Goal: Task Accomplishment & Management: Manage account settings

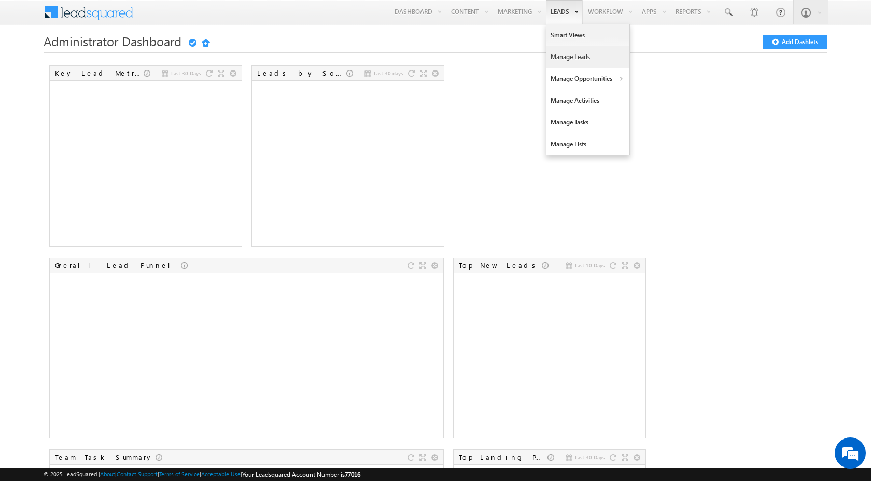
click at [559, 55] on link "Manage Leads" at bounding box center [587, 57] width 83 height 22
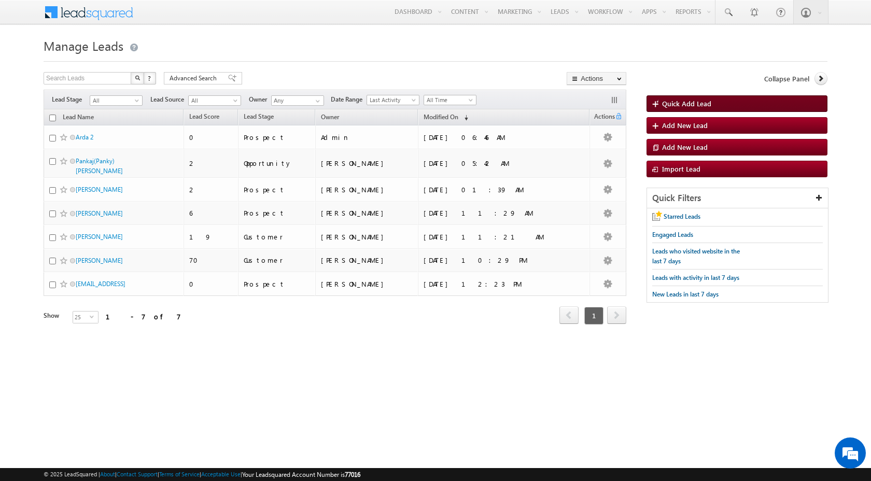
click at [709, 105] on span "Quick Add Lead" at bounding box center [686, 103] width 49 height 9
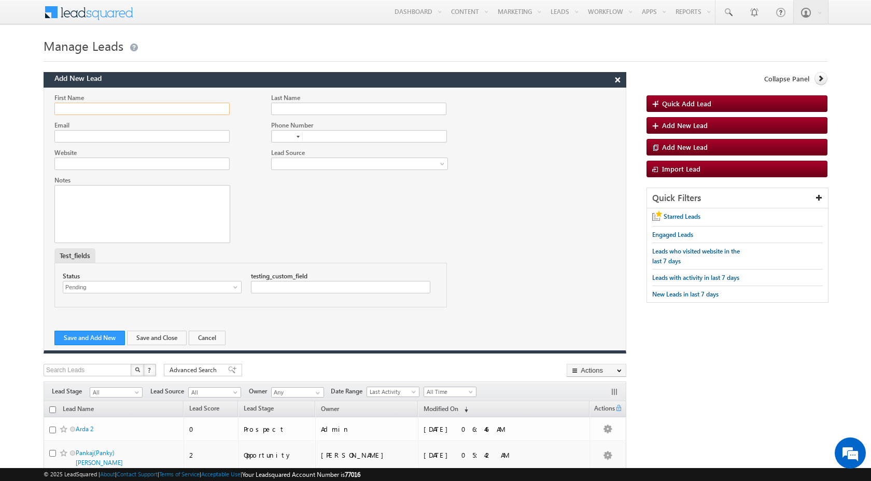
click at [113, 105] on input "First Name" at bounding box center [141, 109] width 175 height 12
type input "Marcas"
click at [284, 110] on input "Last Name" at bounding box center [358, 109] width 175 height 12
type input "Rashford"
click at [192, 137] on input "Email" at bounding box center [141, 136] width 175 height 12
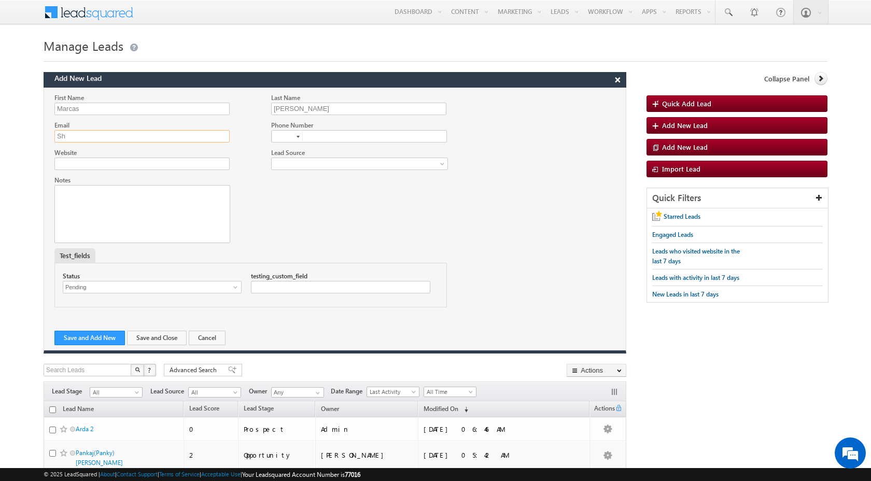
type input "S"
type input "shubhamrkm07@gmail.com"
click at [88, 340] on button "Save and Add New" at bounding box center [89, 338] width 71 height 15
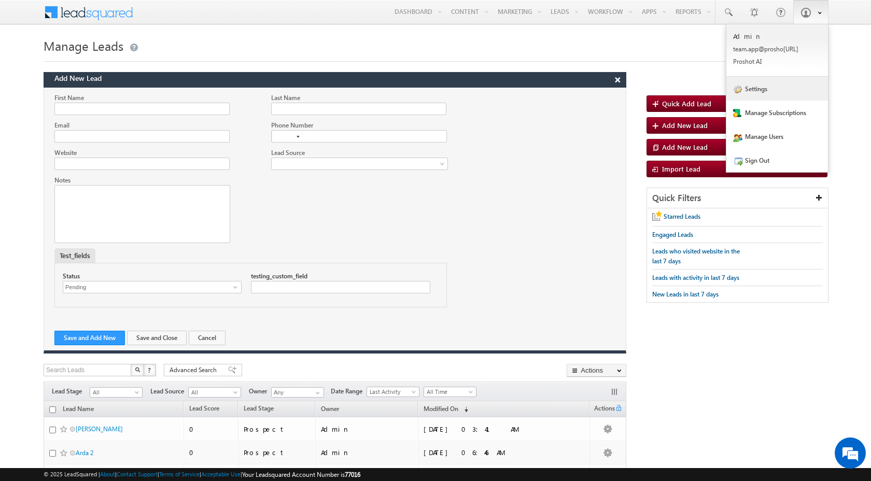
click at [781, 92] on link "Settings" at bounding box center [777, 89] width 102 height 24
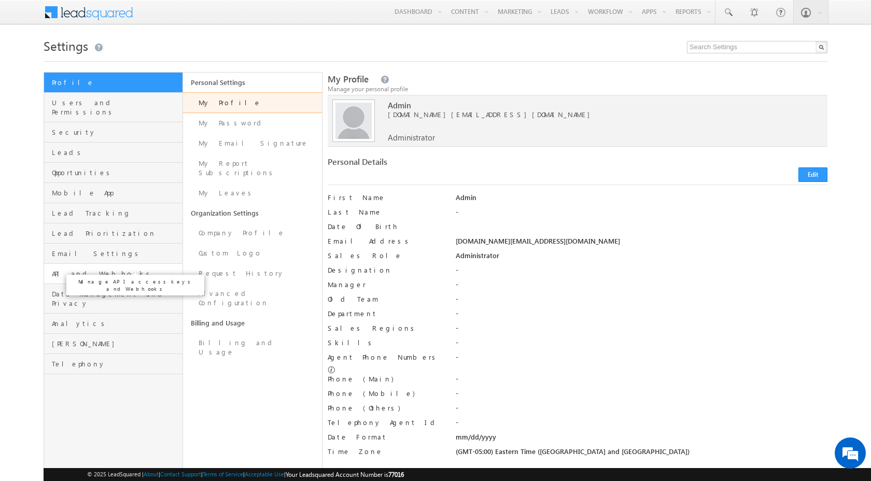
click at [89, 269] on span "API and Webhooks" at bounding box center [116, 273] width 128 height 9
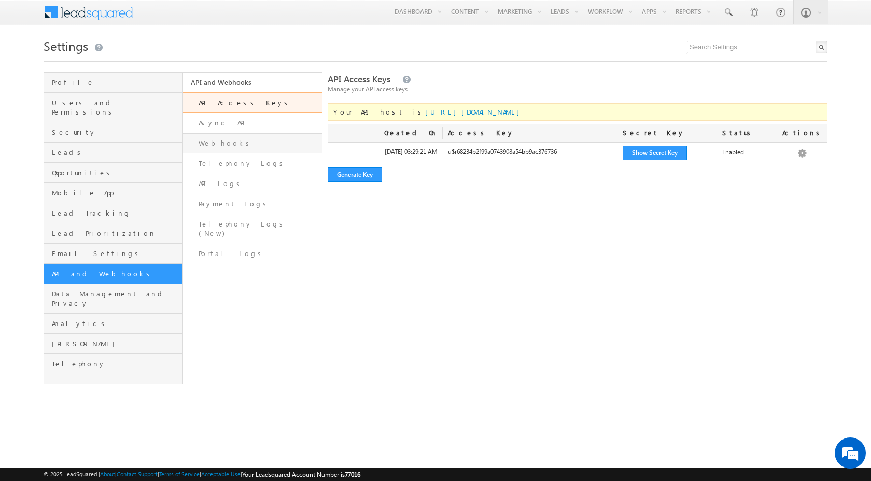
click at [241, 147] on link "Webhooks" at bounding box center [252, 143] width 139 height 20
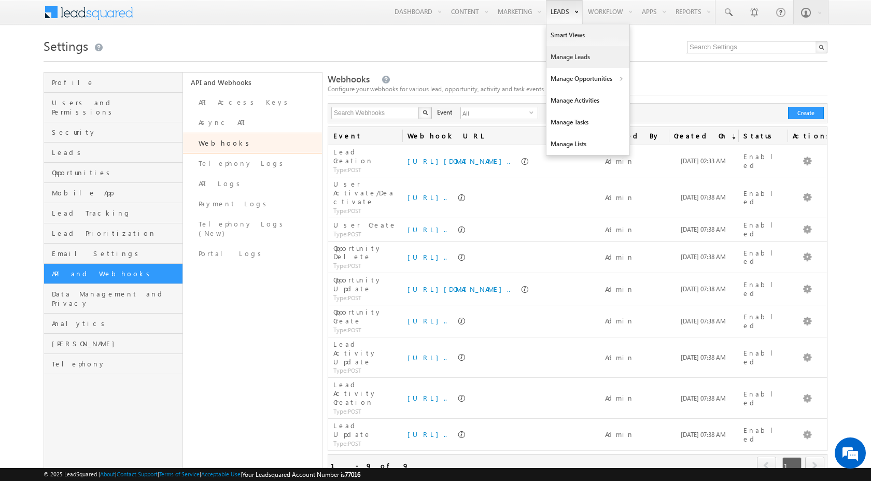
click at [568, 57] on link "Manage Leads" at bounding box center [587, 57] width 83 height 22
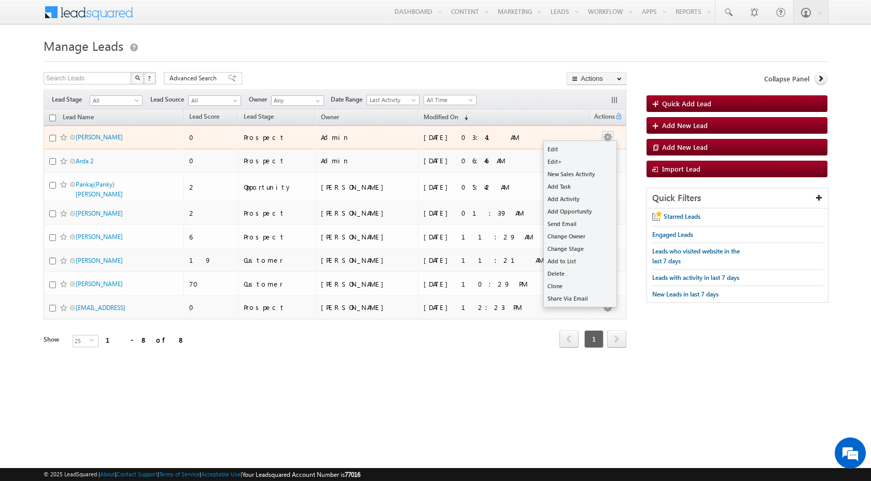
click at [602, 139] on span at bounding box center [607, 135] width 11 height 9
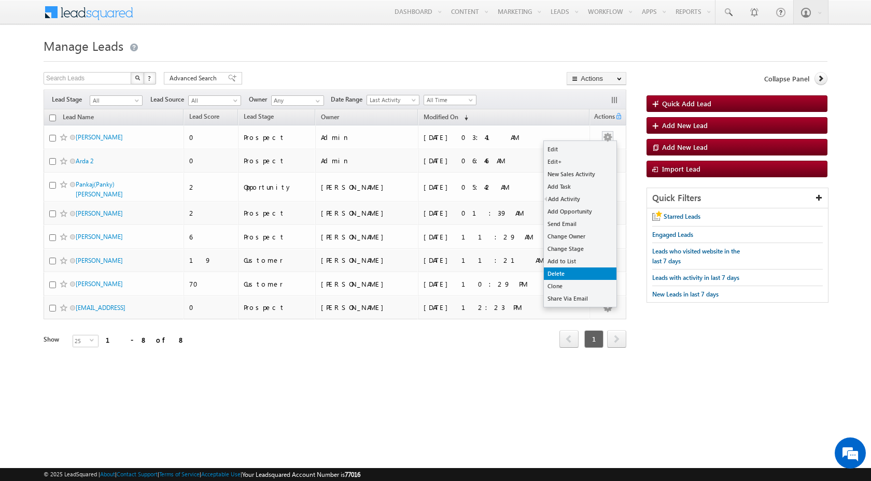
click at [564, 272] on link "Delete" at bounding box center [580, 274] width 73 height 12
checkbox input "true"
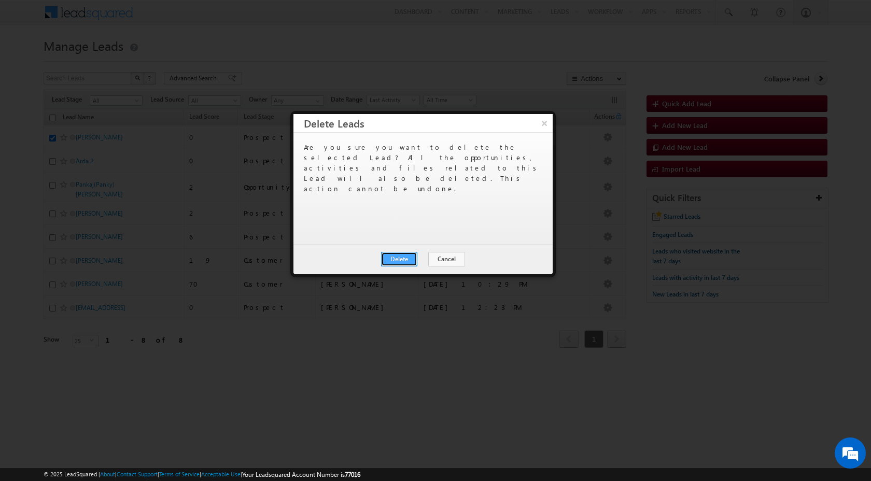
click at [395, 259] on button "Delete" at bounding box center [399, 259] width 36 height 15
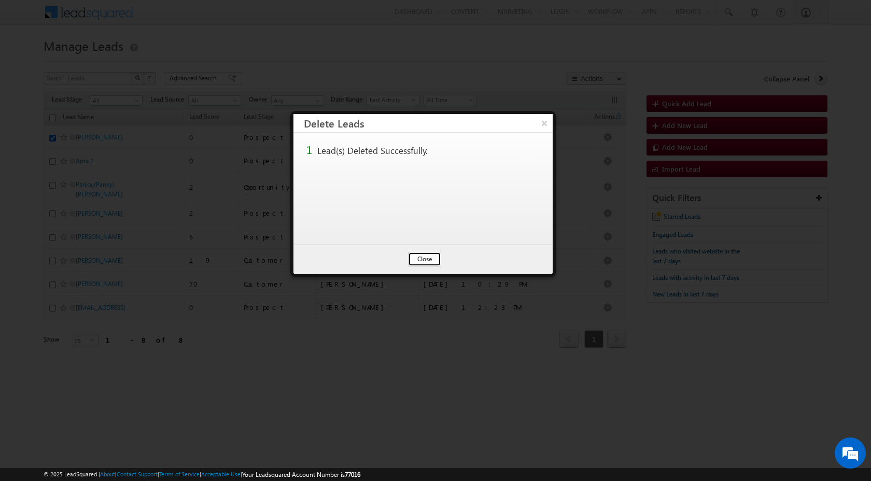
click at [415, 258] on button "Close" at bounding box center [424, 259] width 33 height 15
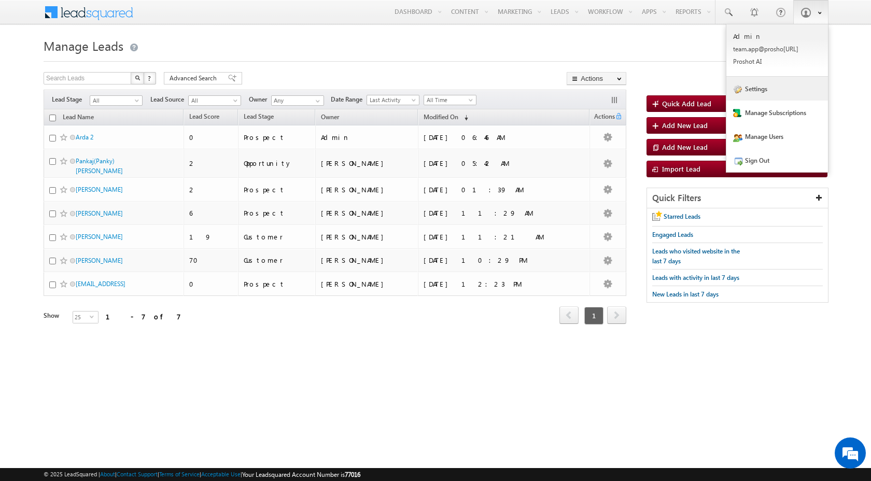
click at [757, 88] on link "Settings" at bounding box center [777, 89] width 102 height 24
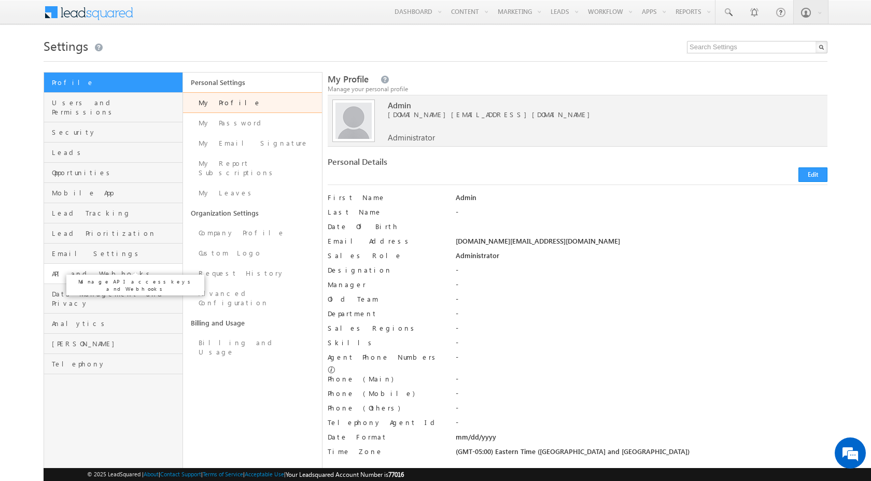
click at [91, 269] on span "API and Webhooks" at bounding box center [116, 273] width 128 height 9
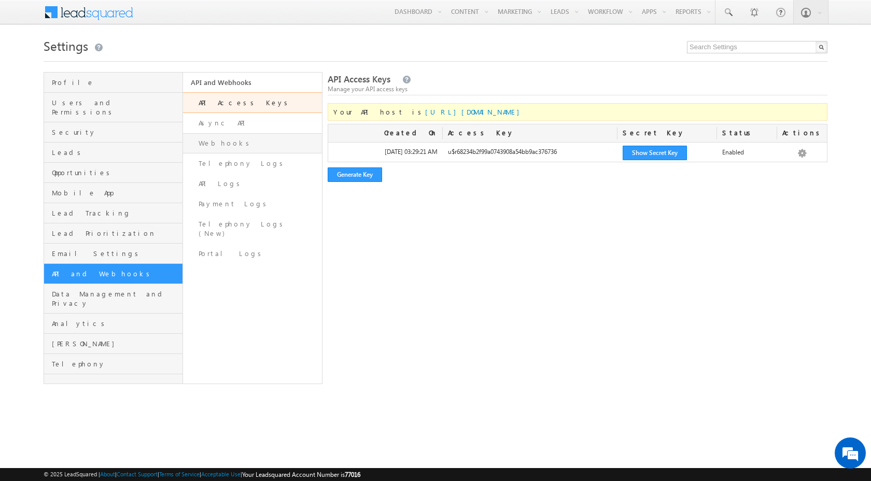
click at [243, 146] on link "Webhooks" at bounding box center [252, 143] width 139 height 20
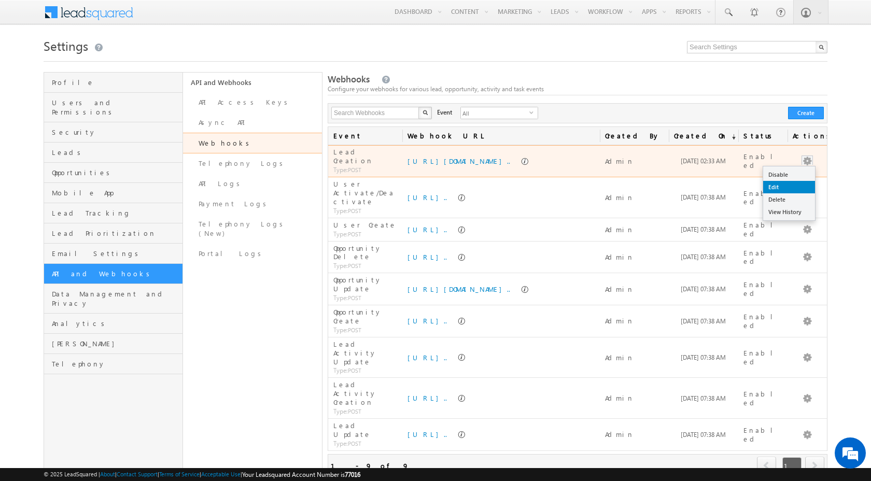
click at [790, 185] on link "Edit" at bounding box center [789, 187] width 52 height 12
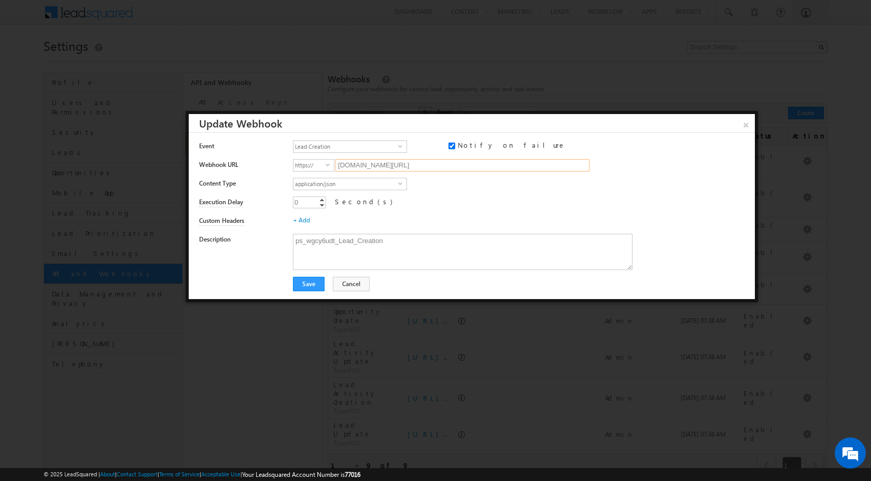
click at [427, 167] on input "152d1717af96.ngrok-free.app/crm-service/webhook/LEADSQUARED?c_id=wgcy6udt&modul…" at bounding box center [462, 165] width 254 height 12
paste input "https://4d8320120225.ngrok-free.app"
type input "4d8320120225.ngrok-free.app/crm-service/webhook/LEADSQUARED?c_id=wgcy6udt&modul…"
click at [317, 279] on button "Save" at bounding box center [309, 284] width 32 height 15
click at [280, 260] on div "Description ps_wgcy6udt_Lead_Creation" at bounding box center [473, 252] width 548 height 45
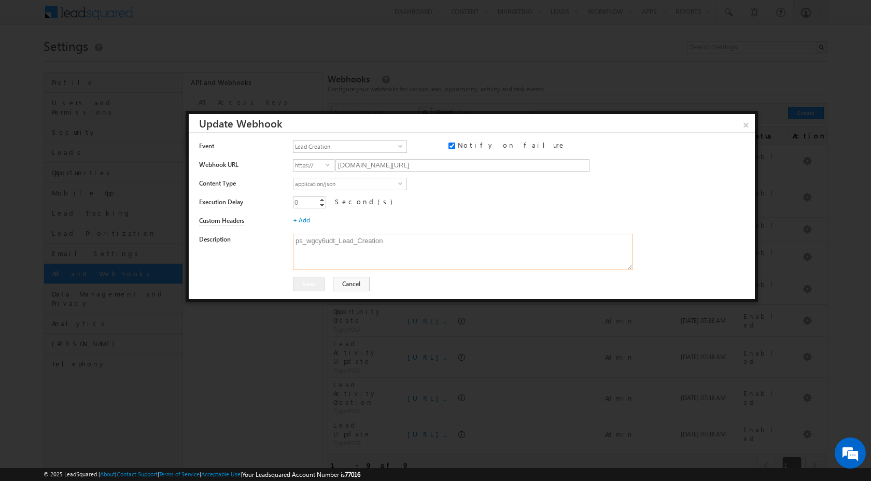
click at [336, 248] on textarea "ps_wgcy6udt_Lead_Creation" at bounding box center [463, 252] width 340 height 36
click at [358, 288] on button "Cancel" at bounding box center [351, 284] width 37 height 15
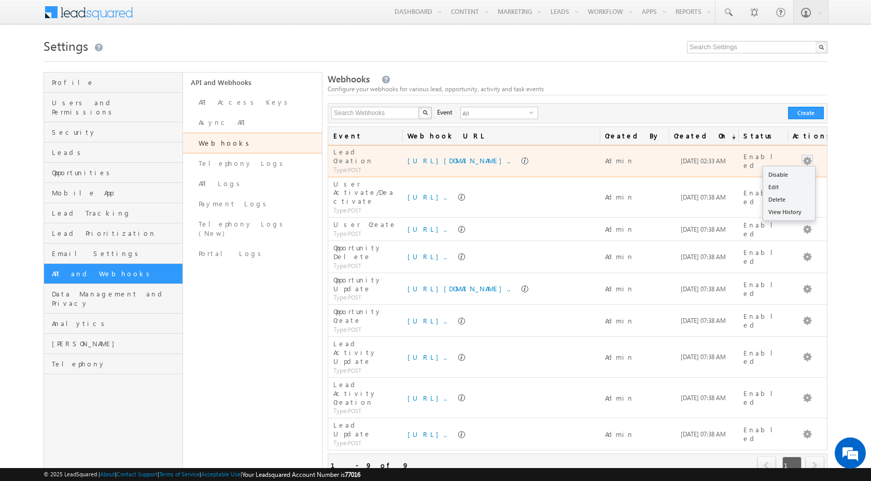
click at [810, 156] on button "button" at bounding box center [807, 161] width 10 height 10
click at [788, 187] on link "Edit" at bounding box center [789, 187] width 52 height 12
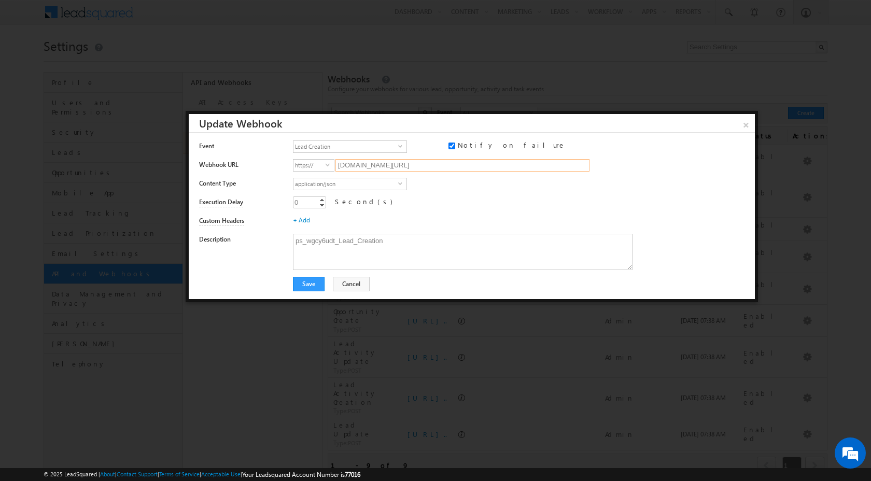
click at [428, 164] on input "152d1717af96.ngrok-free.app/crm-service/webhook/LEADSQUARED?c_id=wgcy6udt&modul…" at bounding box center [462, 165] width 254 height 12
paste input "https://4d8320120225.ngrok-free.app"
type input "[DOMAIN_NAME][URL]"
click at [246, 271] on div "Description ps_wgcy6udt_Lead_Creation" at bounding box center [473, 252] width 548 height 45
click at [319, 282] on button "Save" at bounding box center [309, 284] width 32 height 15
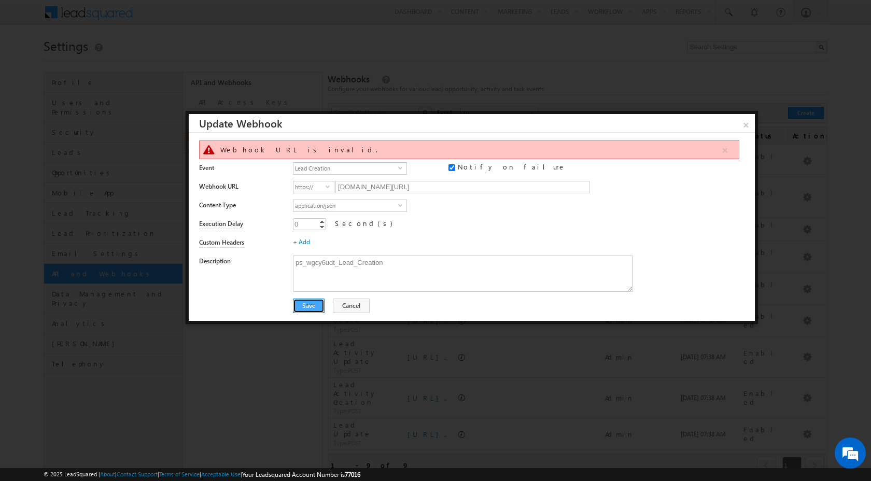
click at [319, 306] on button "Save" at bounding box center [309, 306] width 32 height 15
click at [749, 122] on link "×" at bounding box center [746, 123] width 18 height 18
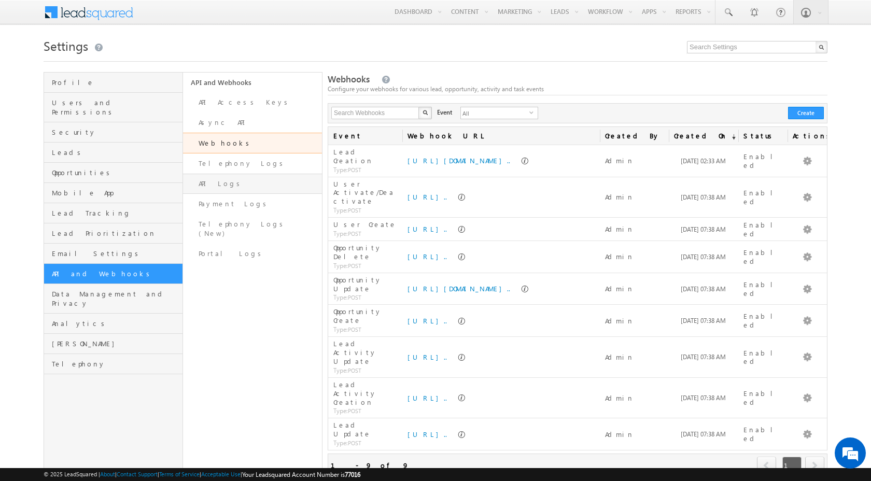
click at [224, 179] on link "API Logs" at bounding box center [252, 184] width 139 height 20
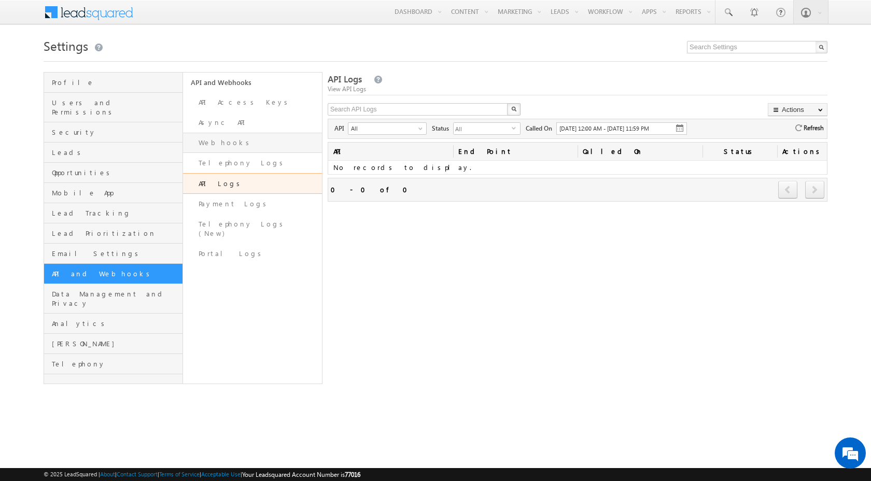
click at [231, 145] on link "Webhooks" at bounding box center [252, 143] width 139 height 20
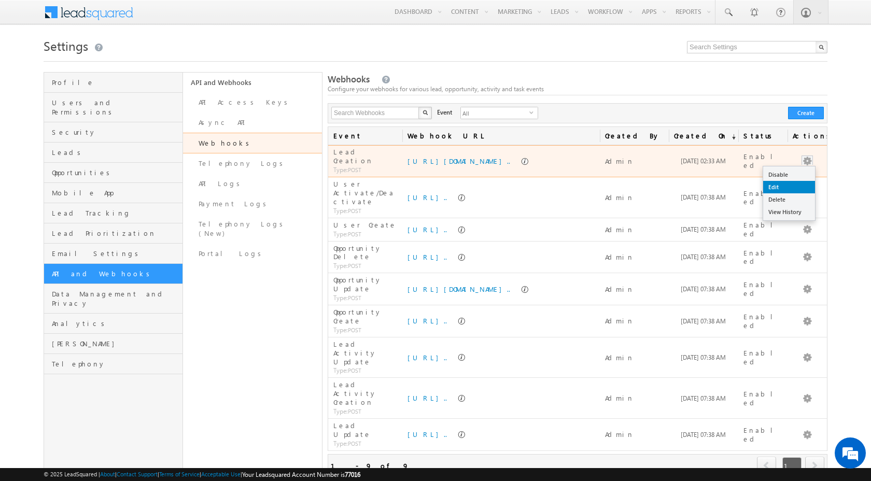
click at [791, 184] on link "Edit" at bounding box center [789, 187] width 52 height 12
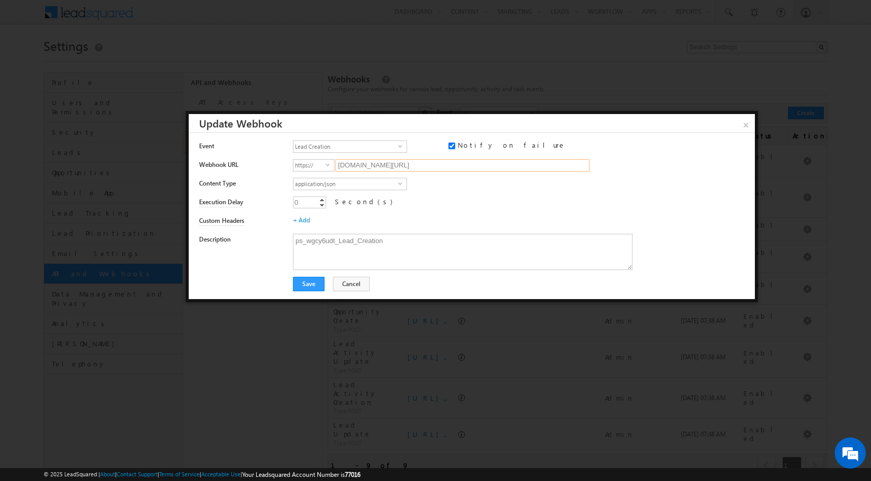
click at [438, 166] on input "152d1717af96.ngrok-free.app/crm-service/webhook/LEADSQUARED?c_id=wgcy6udt&modul…" at bounding box center [462, 165] width 254 height 12
paste input "https://4d8320120225.ngrok-free.app"
type input "4d8320120225.ngrok-free.app/crm-service/webhook/LEADSQUARED?c_id=wgcy6udt&modul…"
click at [301, 281] on button "Save" at bounding box center [309, 284] width 32 height 15
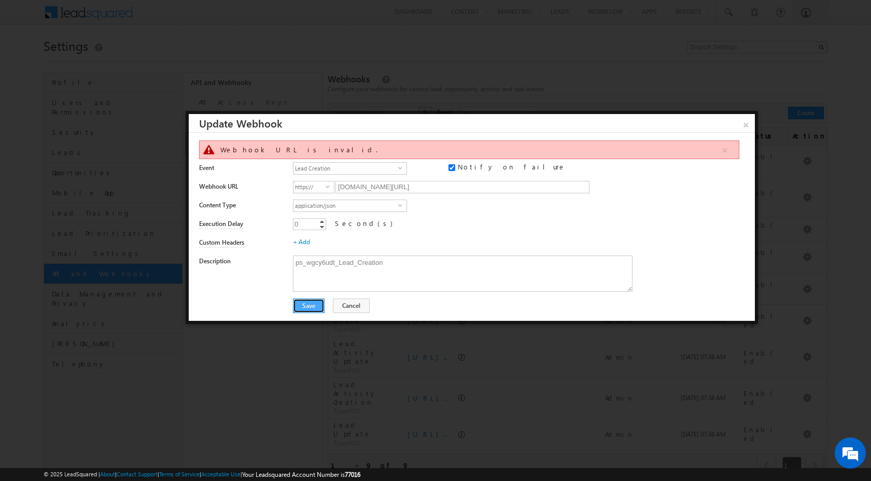
click at [313, 307] on button "Save" at bounding box center [309, 306] width 32 height 15
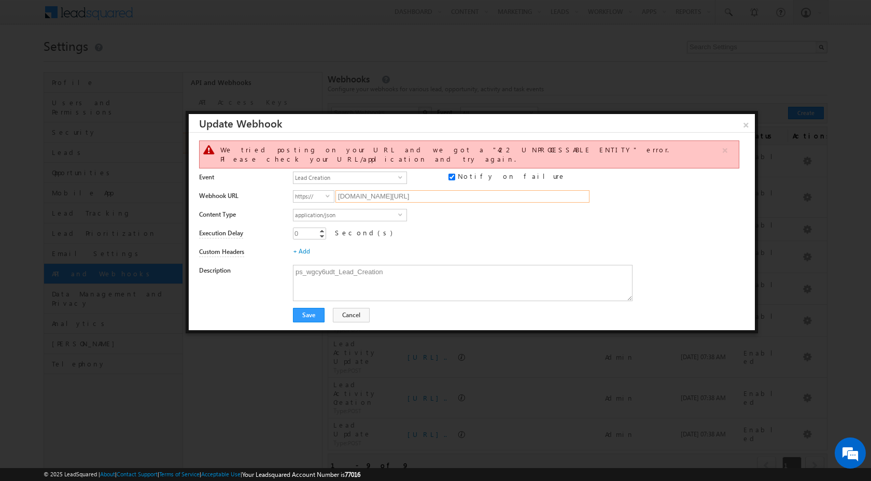
click at [566, 190] on input "4d8320120225.ngrok-free.app/crm-service/webhook/LEADSQUARED?c_id=wgcy6udt&modul…" at bounding box center [462, 196] width 254 height 12
click at [538, 190] on input "4d8320120225.ngrok-free.app/crm-service/webhook/LEADSQUARED?c_id=wgcy6udt&modul…" at bounding box center [462, 196] width 254 height 12
click at [334, 311] on button "Cancel" at bounding box center [351, 315] width 37 height 15
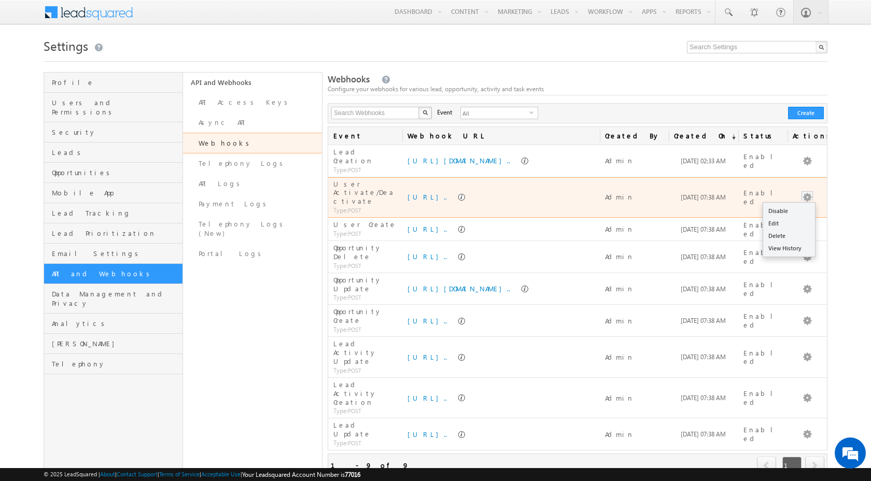
click at [809, 192] on button "button" at bounding box center [807, 197] width 10 height 10
click at [791, 217] on link "Edit" at bounding box center [789, 223] width 52 height 12
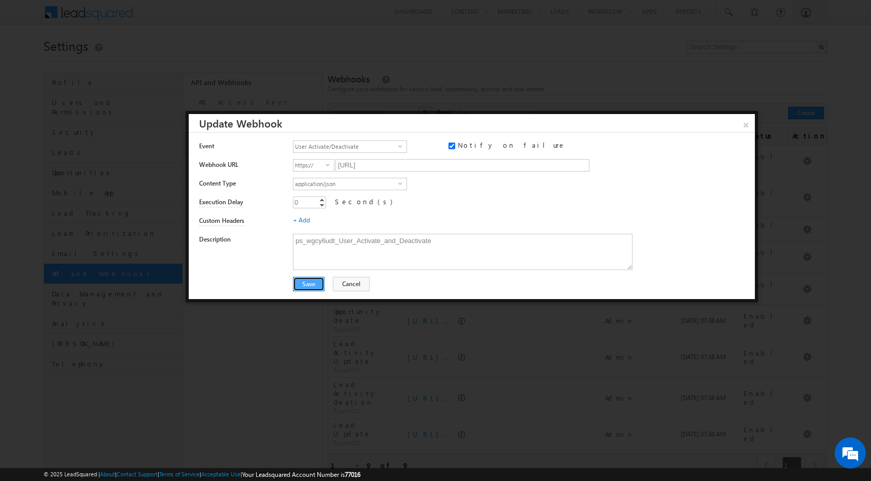
click at [316, 287] on button "Save" at bounding box center [309, 284] width 32 height 15
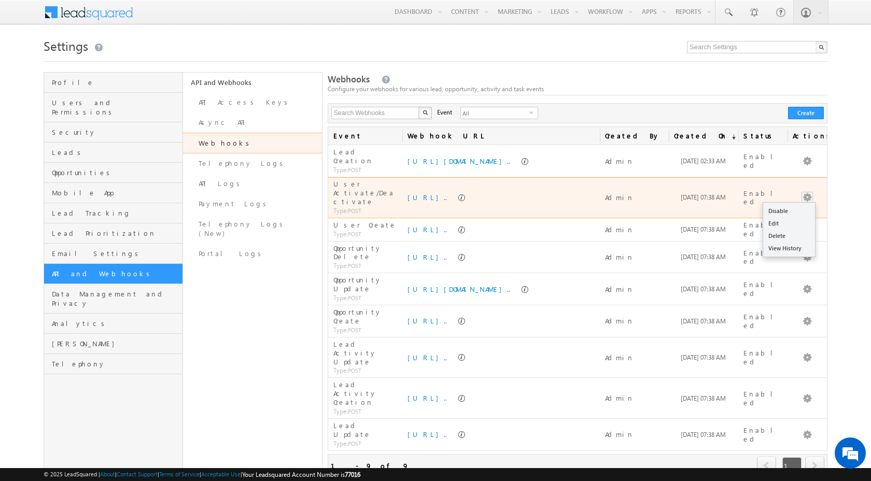
click at [808, 192] on button "button" at bounding box center [807, 197] width 10 height 10
click at [812, 192] on span at bounding box center [806, 196] width 11 height 9
click at [779, 217] on link "Edit" at bounding box center [789, 223] width 52 height 12
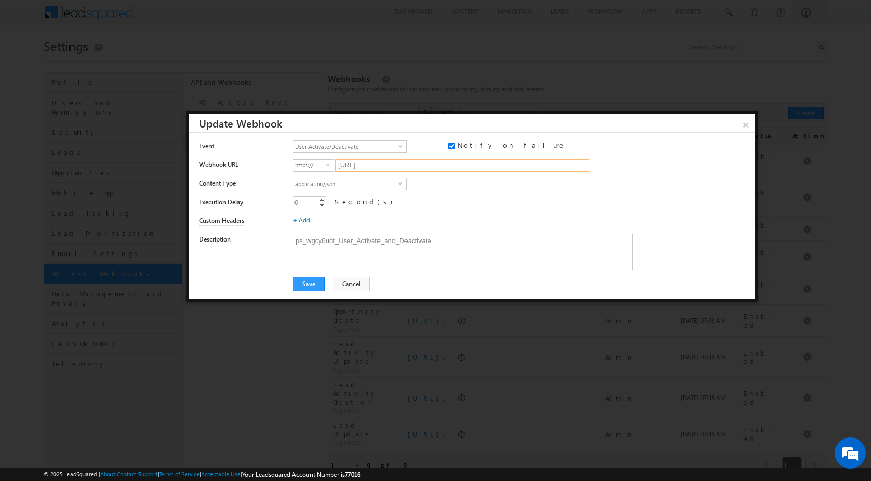
click at [579, 165] on input "esapi.proshort.ai/crm-service/webhook/LEADSQUARED?c_id=wgcy6udt&module=User&op_…" at bounding box center [462, 165] width 254 height 12
click at [335, 282] on button "Cancel" at bounding box center [351, 284] width 37 height 15
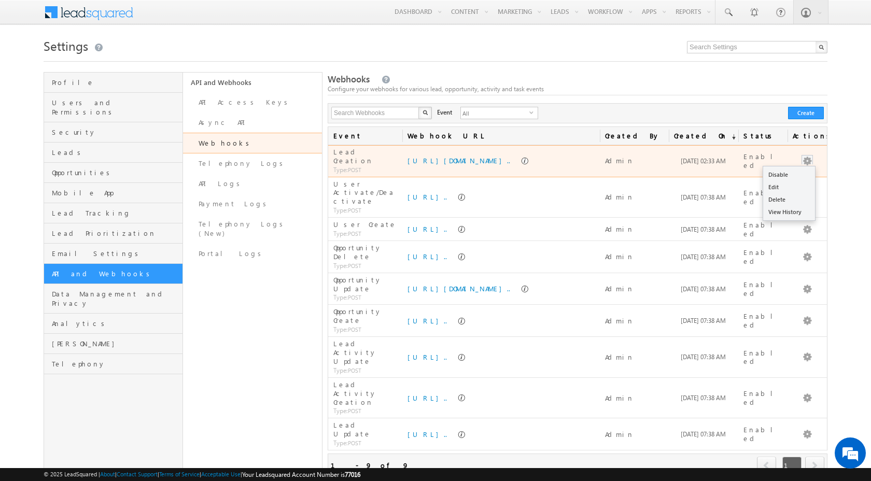
click at [808, 156] on button "button" at bounding box center [807, 161] width 10 height 10
click at [796, 182] on link "Edit" at bounding box center [789, 187] width 52 height 12
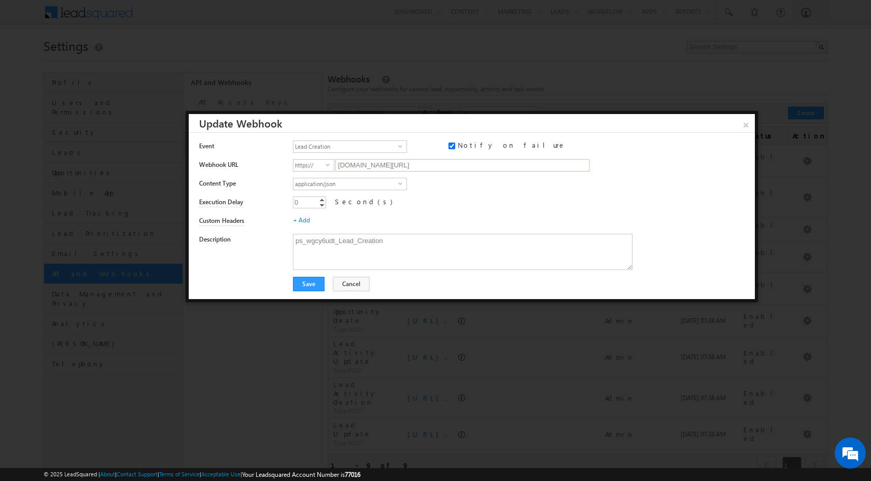
click at [508, 163] on input "152d1717af96.ngrok-free.app/crm-service/webhook/LEADSQUARED?c_id=wgcy6udt&modul…" at bounding box center [462, 165] width 254 height 12
click at [316, 279] on button "Save" at bounding box center [309, 284] width 32 height 15
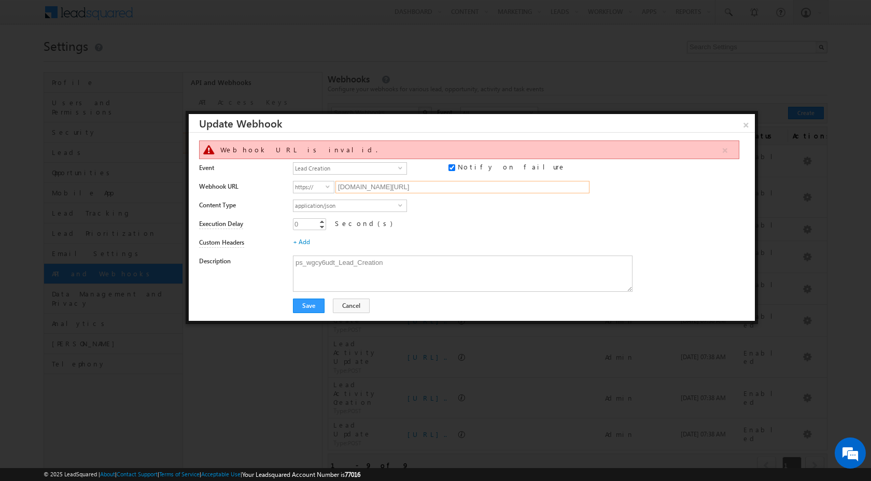
click at [476, 189] on input "152d1717af96.ngrok-free.app/crm-service/webhook/LEADSQUARED?c_id=wgcy6udt&modul…" at bounding box center [462, 187] width 254 height 12
click at [429, 186] on input "152d1717af96.ngrok-free.app/crm-service/webhook/LEADSQUARED?c_id=wgcy6udt&modul…" at bounding box center [462, 187] width 254 height 12
paste input "esapi.proshort.ai"
type input "esapi.proshort.ai/crm-service/webhook/LEADSQUARED?c_id=wgcy6udt&module=Leads&op…"
click at [320, 303] on button "Save" at bounding box center [309, 306] width 32 height 15
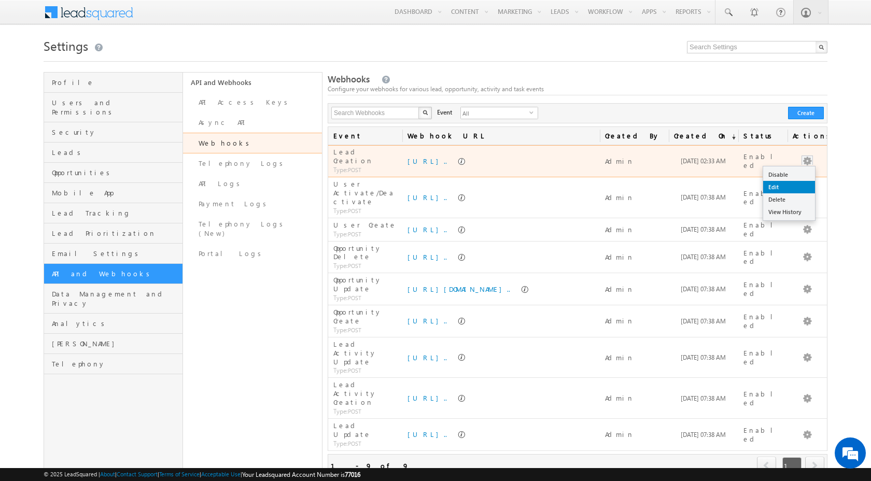
click at [790, 182] on link "Edit" at bounding box center [789, 187] width 52 height 12
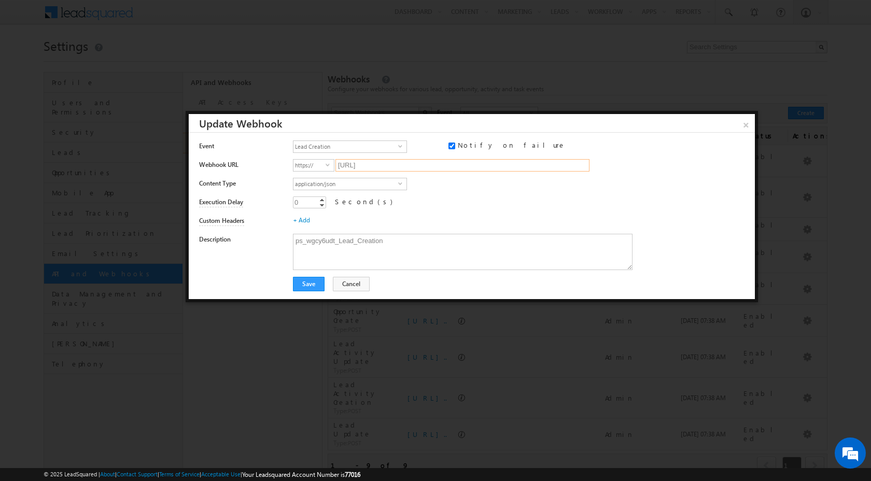
click at [390, 166] on input "esapi.proshort.ai/crm-service/webhook/LEADSQUARED?c_id=wgcy6udt&module=Leads&op…" at bounding box center [462, 165] width 254 height 12
paste input "https://cb5b871d31aa.ngrok-free.app"
type input "cb5b871d31aa.ngrok-free.app/crm-service/webhook/LEADSQUARED?c_id=wgcy6udt&modul…"
click at [306, 287] on button "Save" at bounding box center [309, 284] width 32 height 15
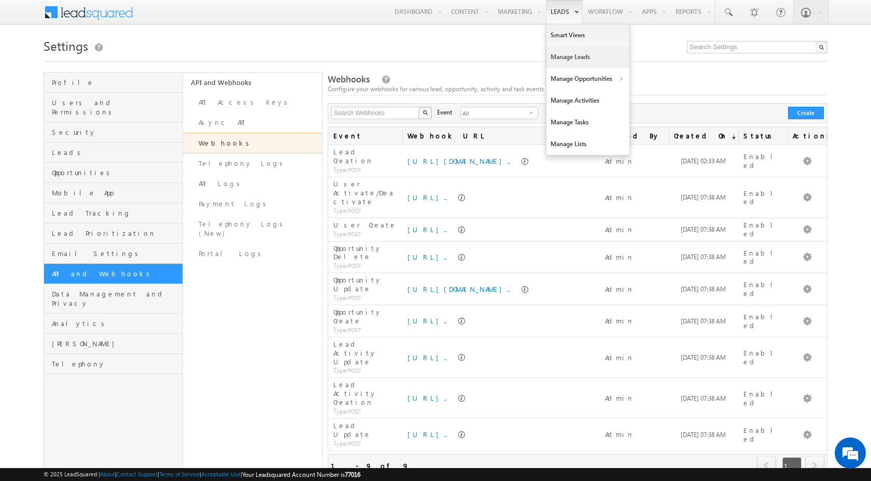
click at [549, 56] on link "Manage Leads" at bounding box center [587, 57] width 83 height 22
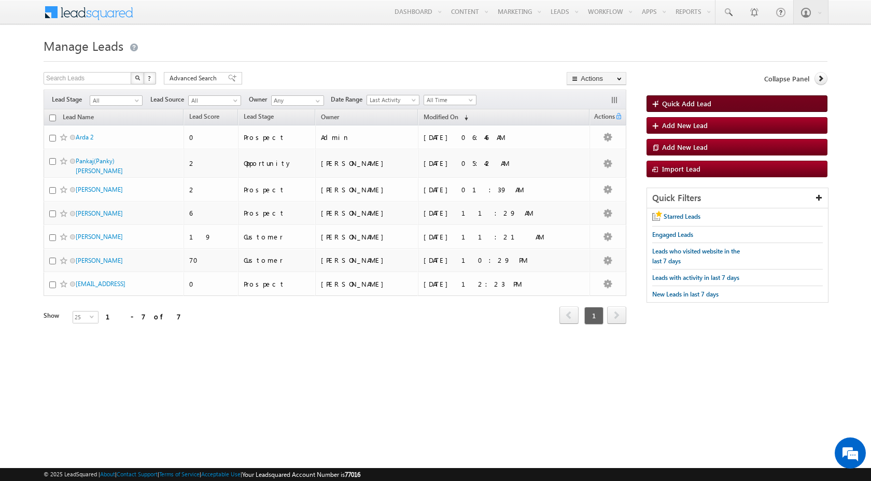
click at [665, 103] on span "Quick Add Lead" at bounding box center [686, 103] width 49 height 9
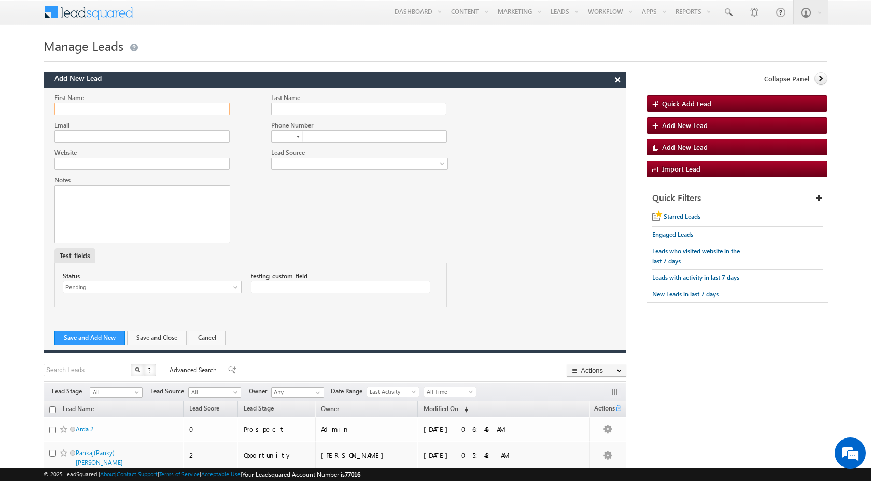
click at [203, 112] on input "First Name" at bounding box center [141, 109] width 175 height 12
type input "MR."
click at [282, 108] on input "Last Name" at bounding box center [358, 109] width 175 height 12
type input "R"
type input "Robot"
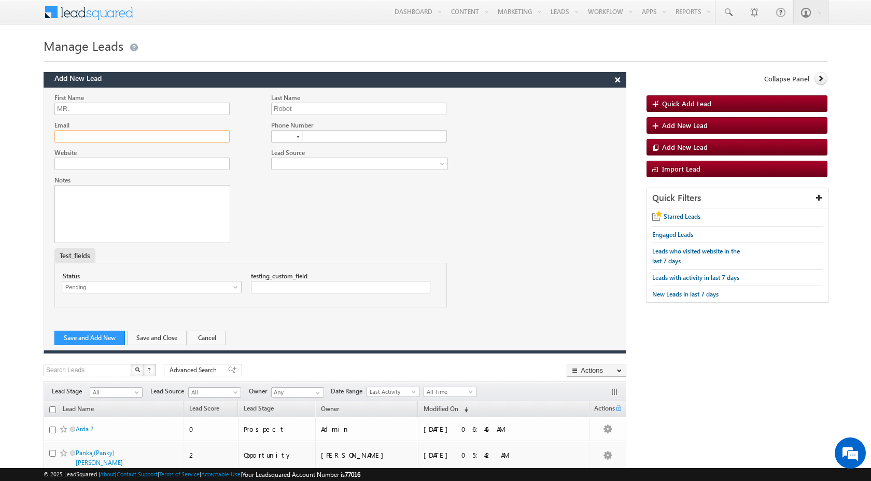
click at [202, 132] on input "Email" at bounding box center [141, 136] width 175 height 12
type input "[EMAIL_ADDRESS][DOMAIN_NAME]"
click at [100, 333] on button "Save and Add New" at bounding box center [89, 338] width 71 height 15
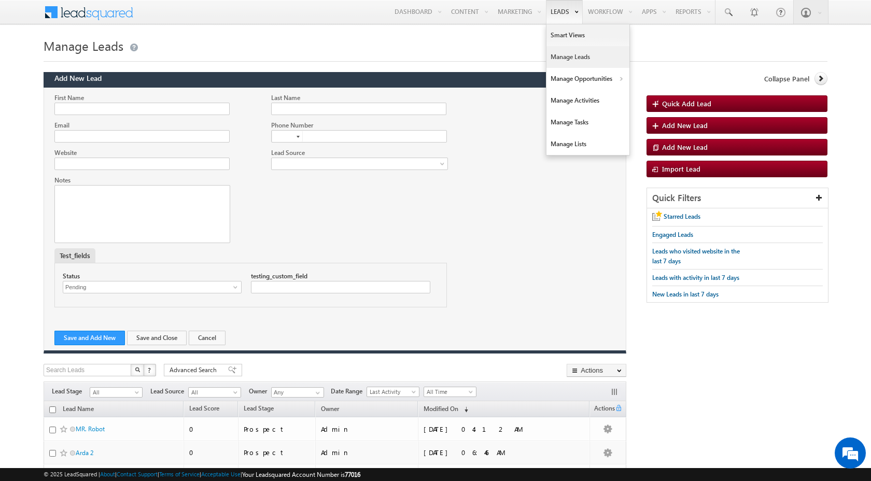
click at [559, 56] on link "Manage Leads" at bounding box center [587, 57] width 83 height 22
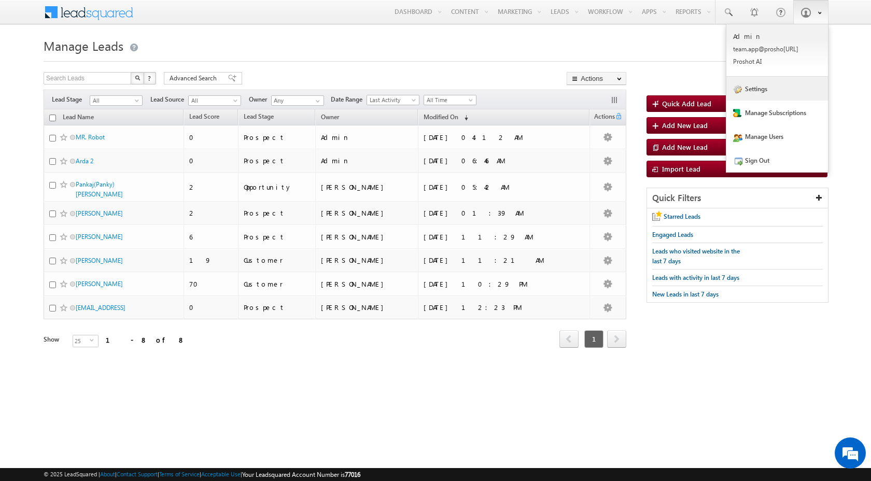
click at [757, 87] on link "Settings" at bounding box center [777, 89] width 102 height 24
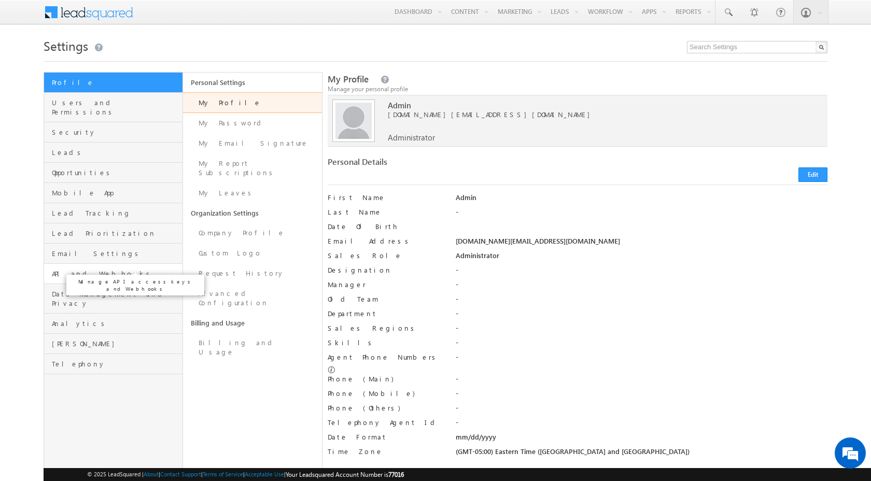
click at [105, 269] on span "API and Webhooks" at bounding box center [116, 273] width 128 height 9
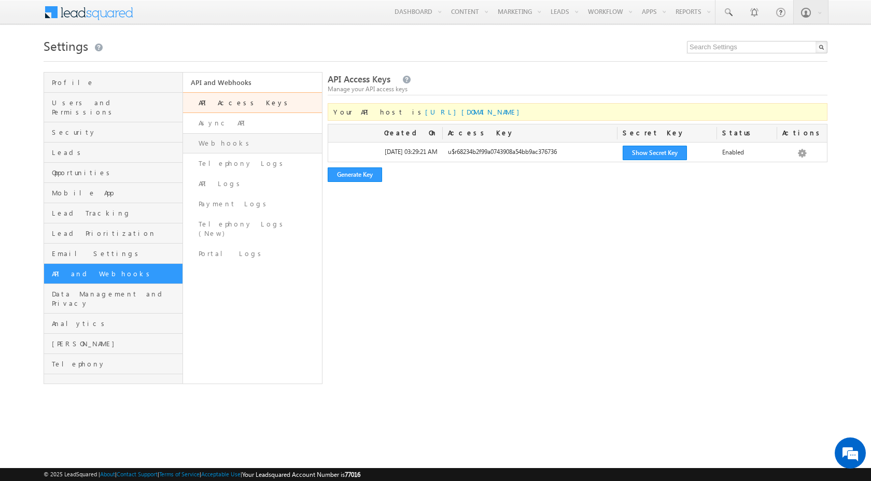
click at [250, 142] on link "Webhooks" at bounding box center [252, 143] width 139 height 20
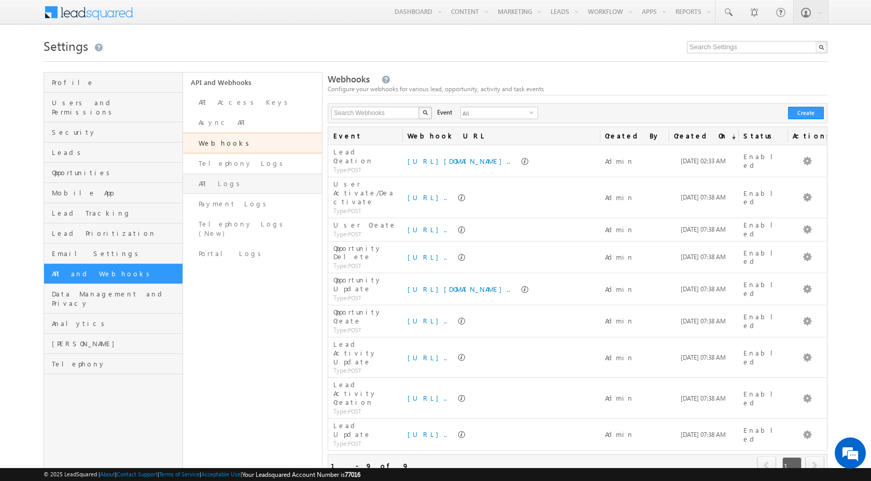
click at [233, 185] on link "API Logs" at bounding box center [252, 184] width 139 height 20
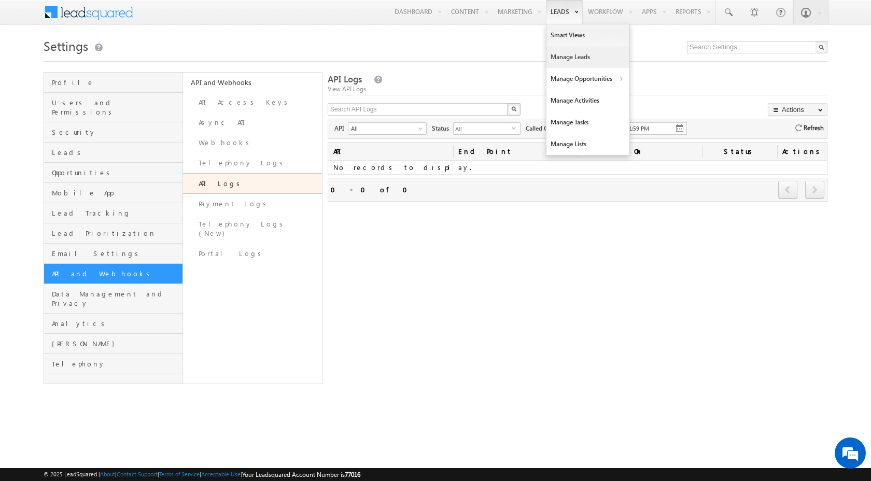
click at [559, 53] on link "Manage Leads" at bounding box center [587, 57] width 83 height 22
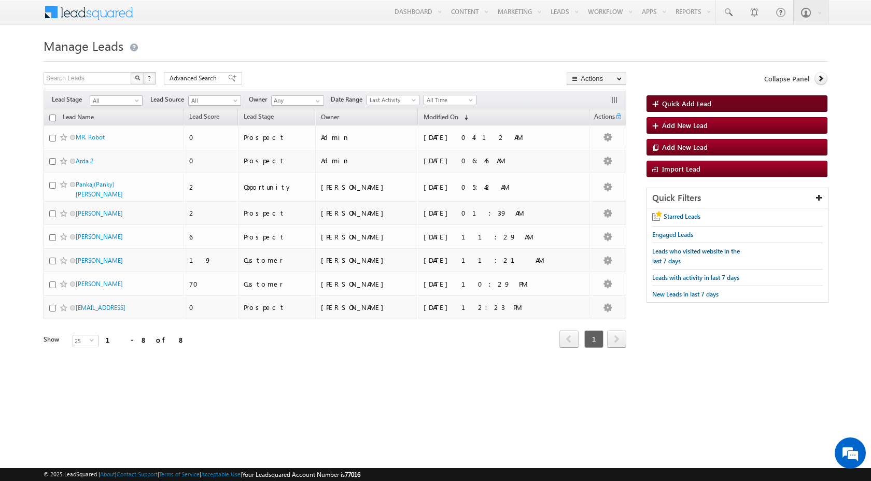
click at [696, 109] on link "Quick Add Lead" at bounding box center [736, 103] width 181 height 17
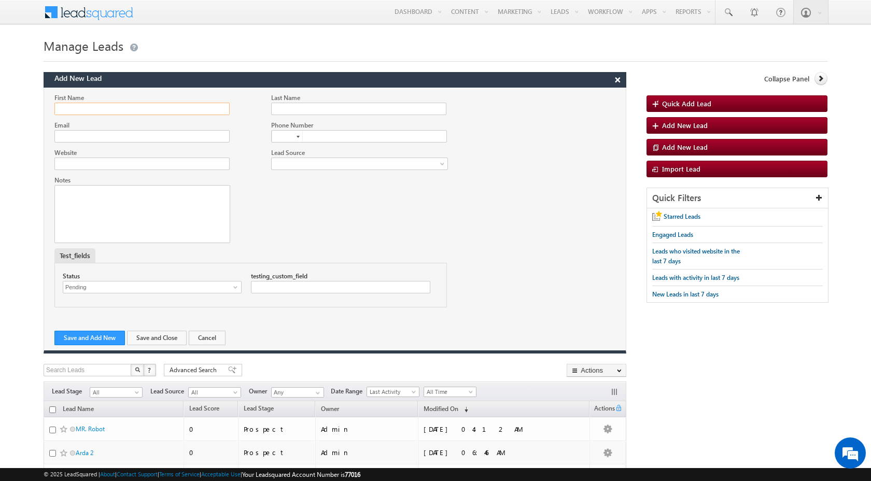
click at [194, 111] on input "First Name" at bounding box center [141, 109] width 175 height 12
type input "Peaky"
click at [304, 102] on div "Last Name" at bounding box center [359, 98] width 176 height 10
click at [304, 104] on input "Last Name" at bounding box center [358, 109] width 175 height 12
type input "blinders"
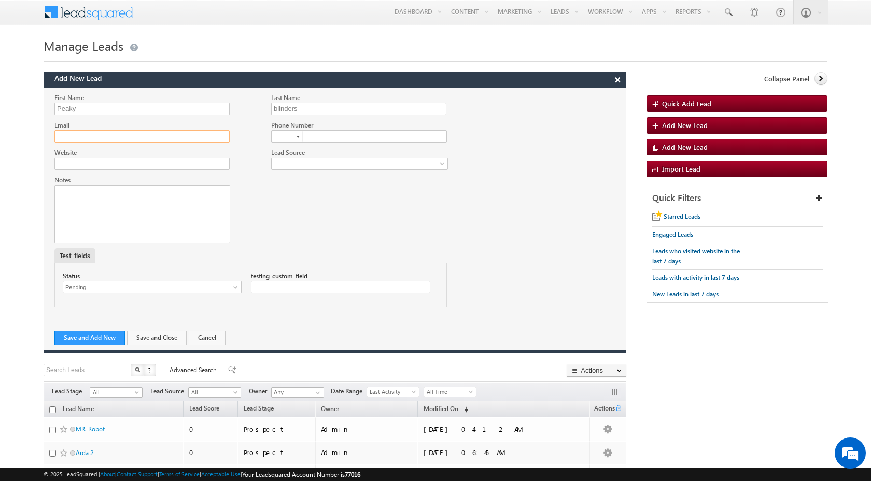
click at [115, 134] on input "Email" at bounding box center [141, 136] width 175 height 12
type input "ee1200554@iitd.ac.in"
click at [74, 333] on button "Save and Add New" at bounding box center [89, 338] width 71 height 15
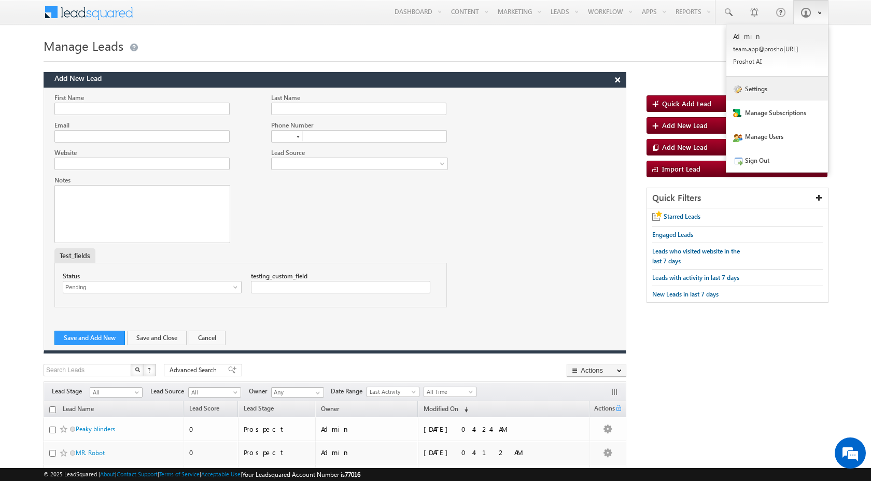
click at [766, 92] on link "Settings" at bounding box center [777, 89] width 102 height 24
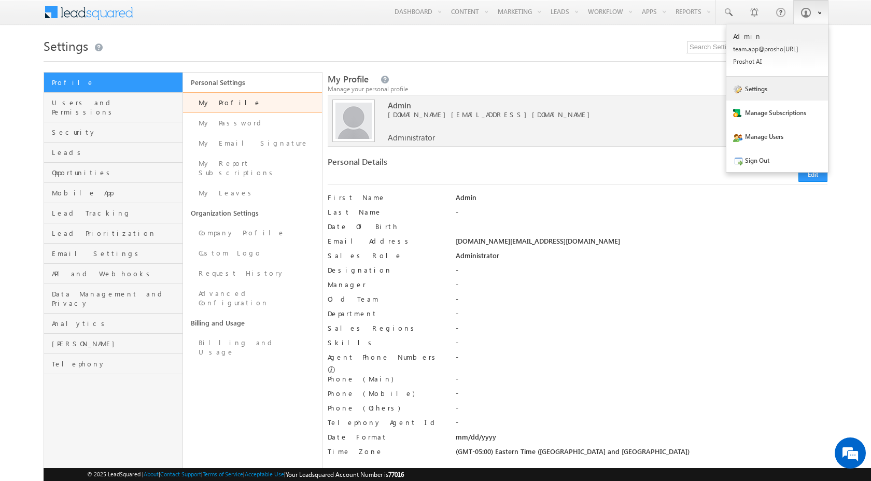
click at [753, 90] on link "Settings" at bounding box center [777, 89] width 102 height 24
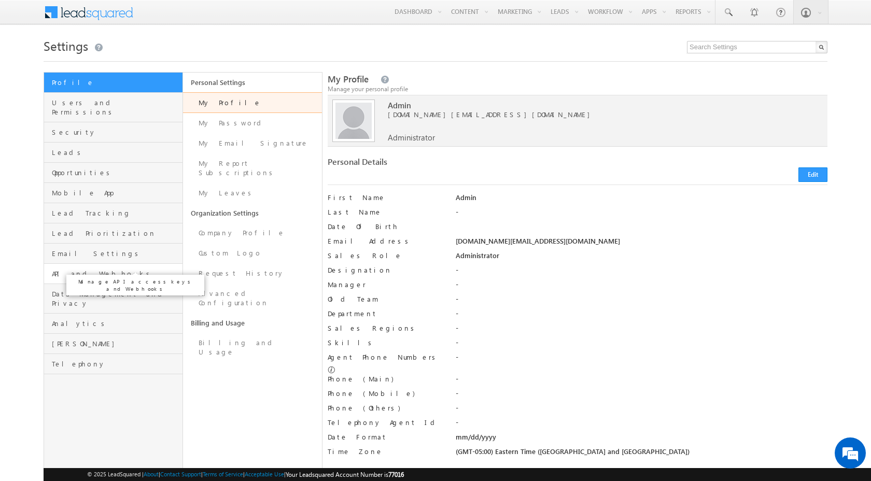
click at [94, 269] on span "API and Webhooks" at bounding box center [116, 273] width 128 height 9
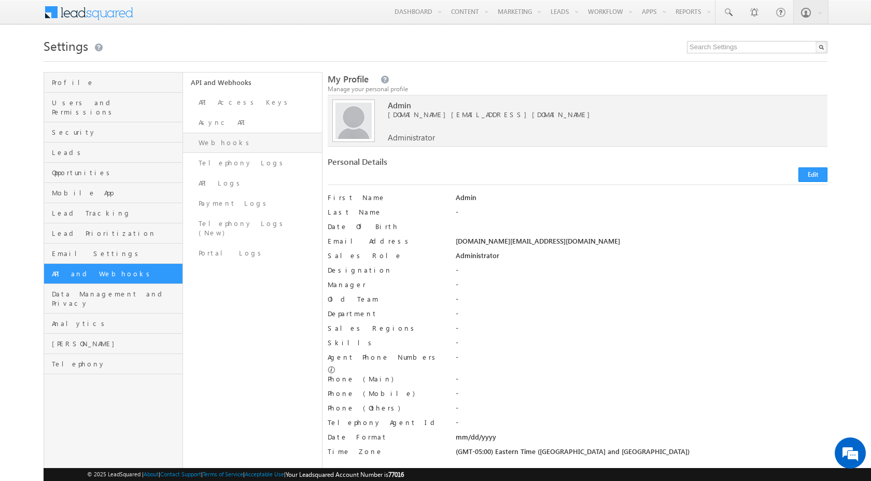
click at [213, 145] on link "Webhooks" at bounding box center [252, 143] width 139 height 20
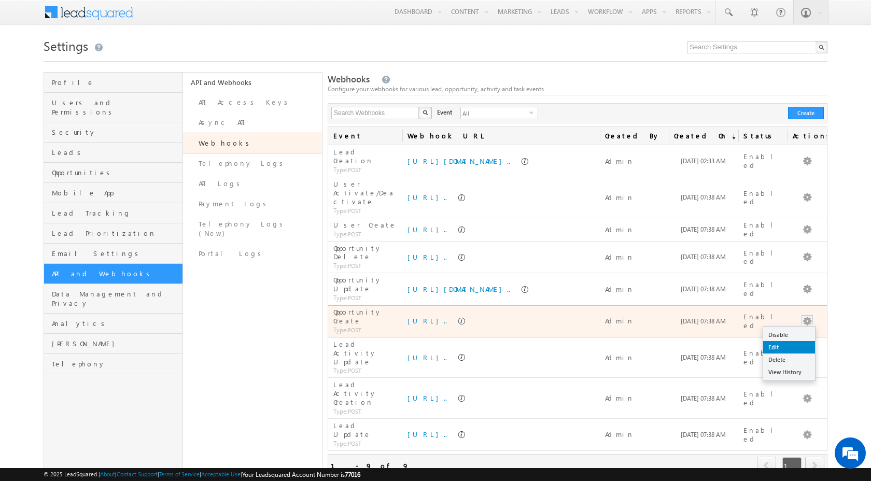
click at [783, 341] on link "Edit" at bounding box center [789, 347] width 52 height 12
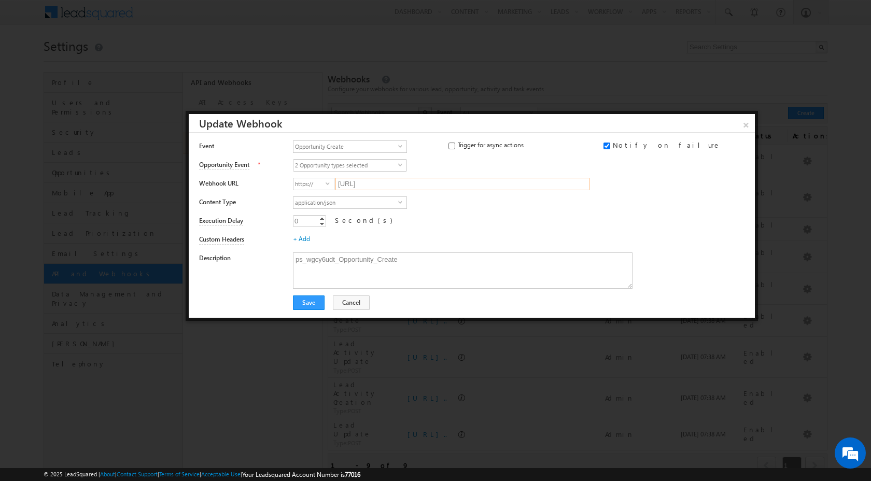
click at [404, 186] on input "esapi.proshort.ai/crm-service/webhook/LEADSQUARED?c_id=wgcy6udt&module=Deals&op…" at bounding box center [462, 184] width 254 height 12
click at [389, 186] on input "esapi.proshort.ai/crm-service/webhook/LEADSQUARED?c_id=wgcy6udt&module=Deals&op…" at bounding box center [462, 184] width 254 height 12
paste input "https://cb5b871d31aa.ngrok-free.app"
type input "cb5b871d31aa.ngrok-free.app/crm-service/webhook/LEADSQUARED?c_id=wgcy6udt&modul…"
click at [318, 302] on button "Save" at bounding box center [309, 303] width 32 height 15
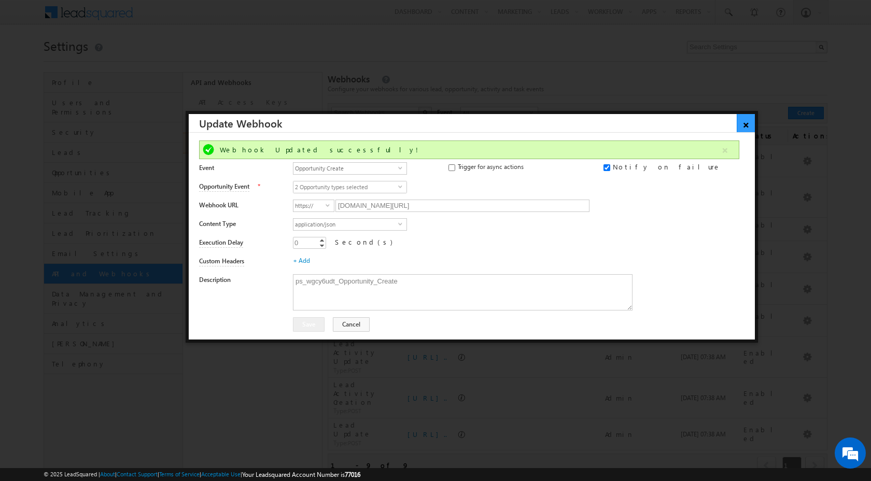
click at [746, 124] on link "×" at bounding box center [746, 123] width 18 height 18
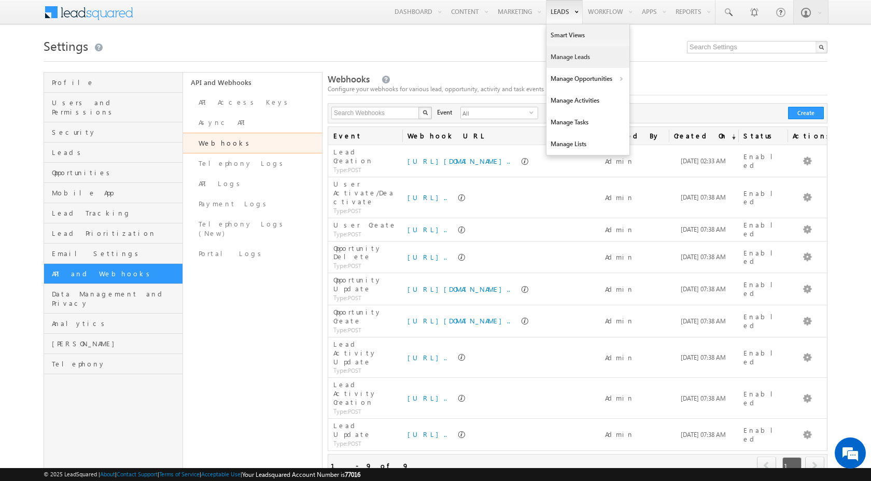
click at [556, 55] on link "Manage Leads" at bounding box center [587, 57] width 83 height 22
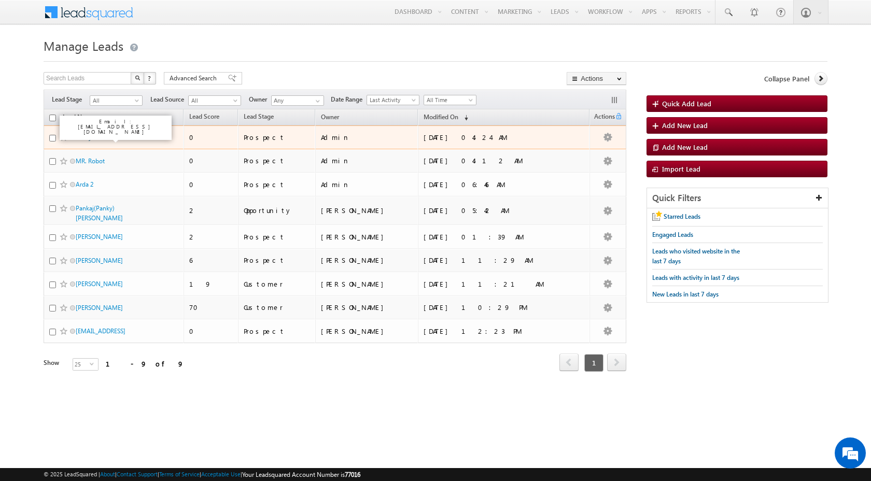
click at [107, 135] on link "Peaky blinders" at bounding box center [95, 137] width 39 height 8
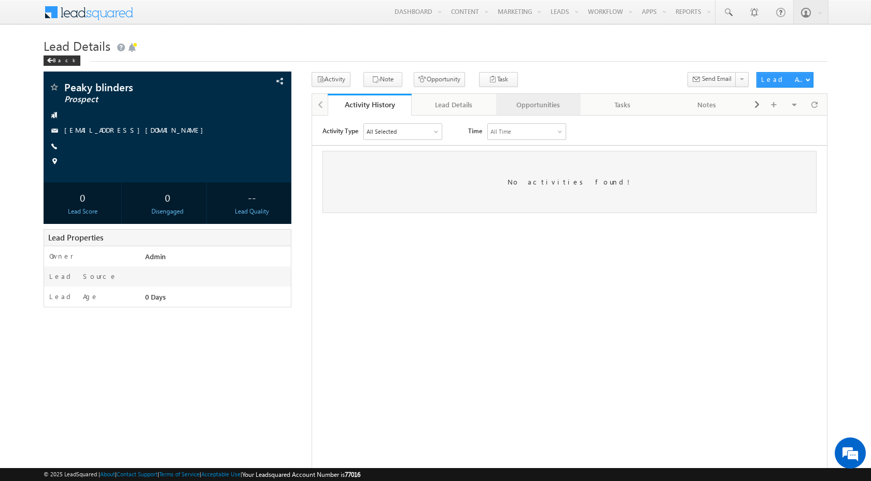
click at [557, 103] on div "Opportunities" at bounding box center [537, 105] width 67 height 12
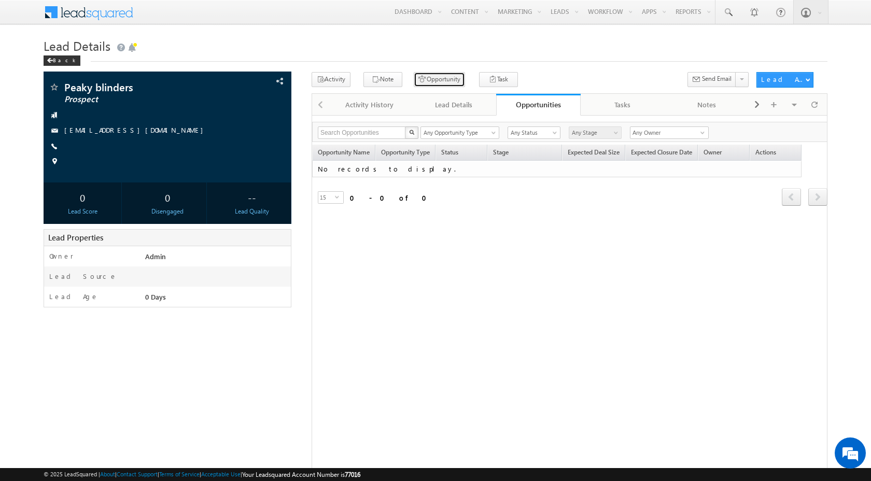
click at [416, 80] on button "Opportunity" at bounding box center [439, 79] width 51 height 15
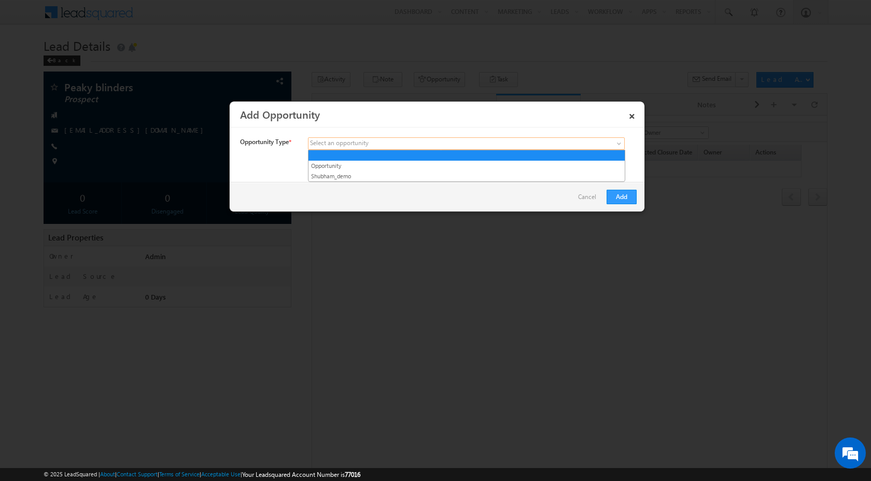
click at [463, 146] on span at bounding box center [389, 143] width 162 height 9
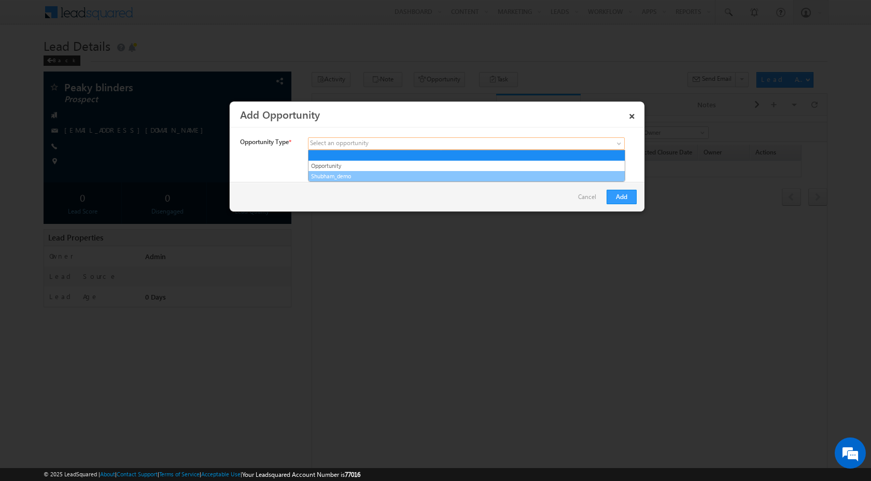
click at [438, 173] on link "Shubham_demo" at bounding box center [466, 176] width 316 height 9
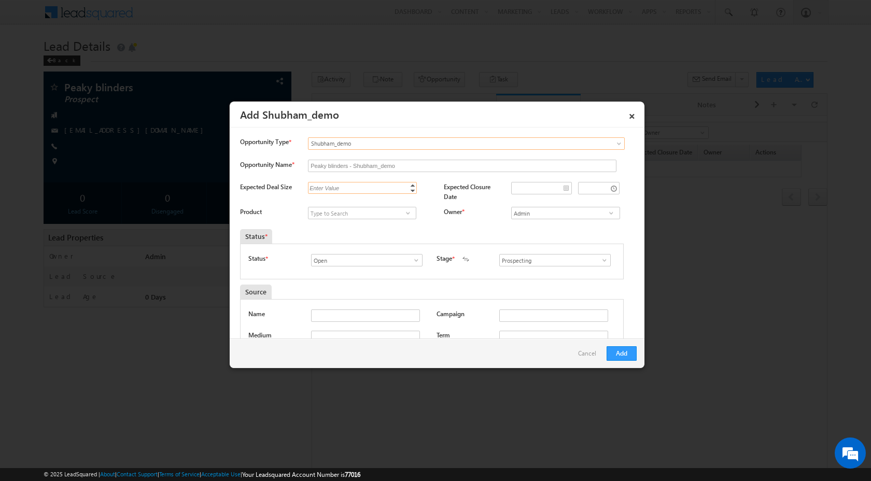
click at [383, 193] on input "Expected Deal Size" at bounding box center [362, 188] width 109 height 12
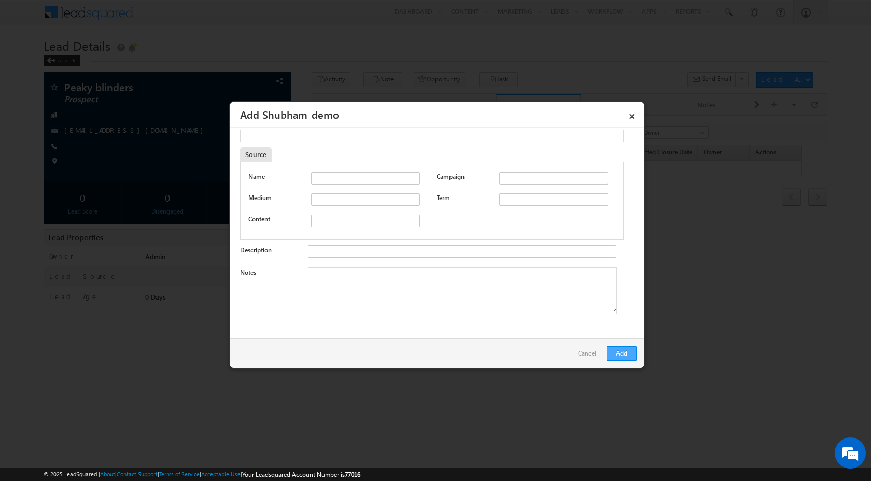
type input "696969"
click at [616, 351] on button "Add" at bounding box center [622, 353] width 30 height 15
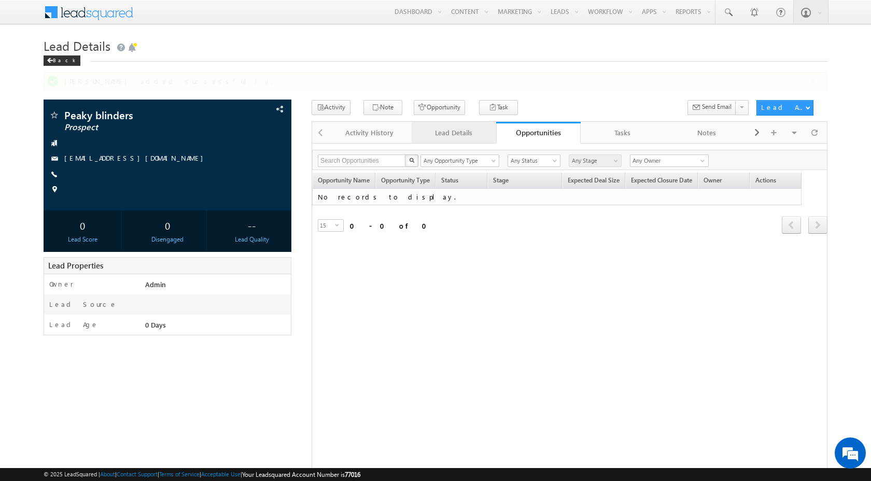
click at [457, 134] on div "Activity History Activity History Lead Details Lead Details Opportunities Oppor…" at bounding box center [570, 342] width 516 height 442
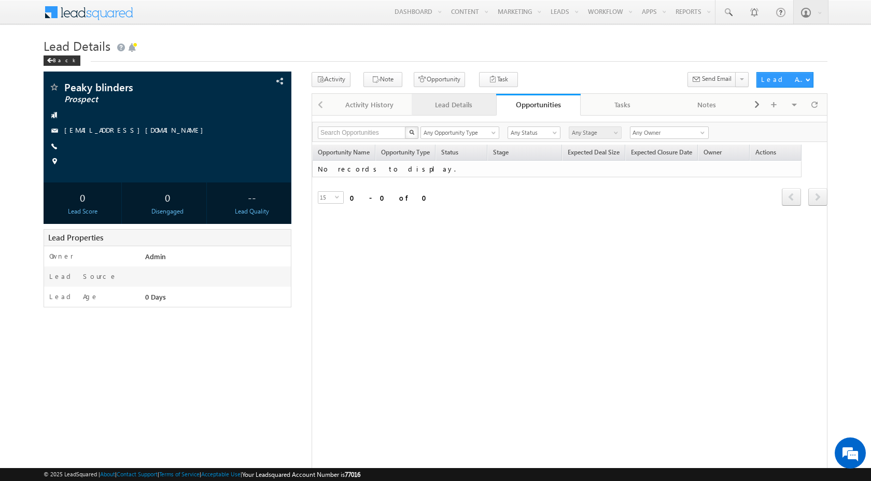
click at [462, 107] on div "Lead Details" at bounding box center [453, 105] width 67 height 12
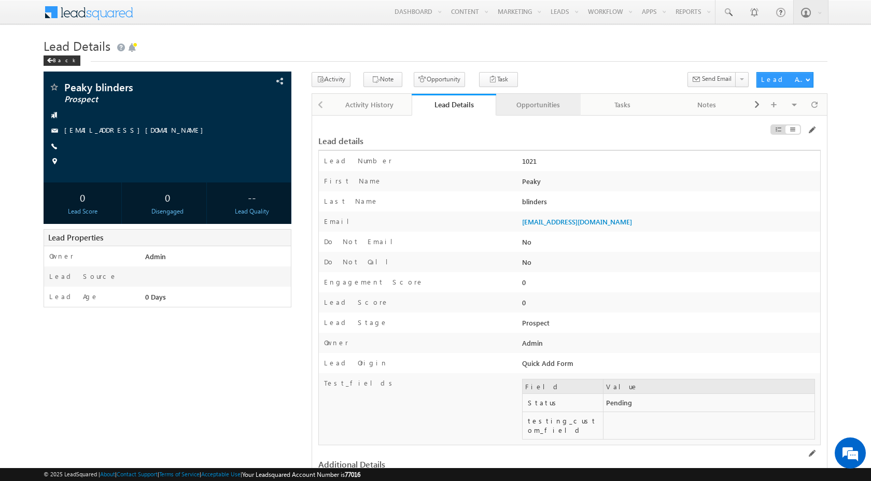
click at [532, 103] on div "Opportunities" at bounding box center [537, 105] width 67 height 12
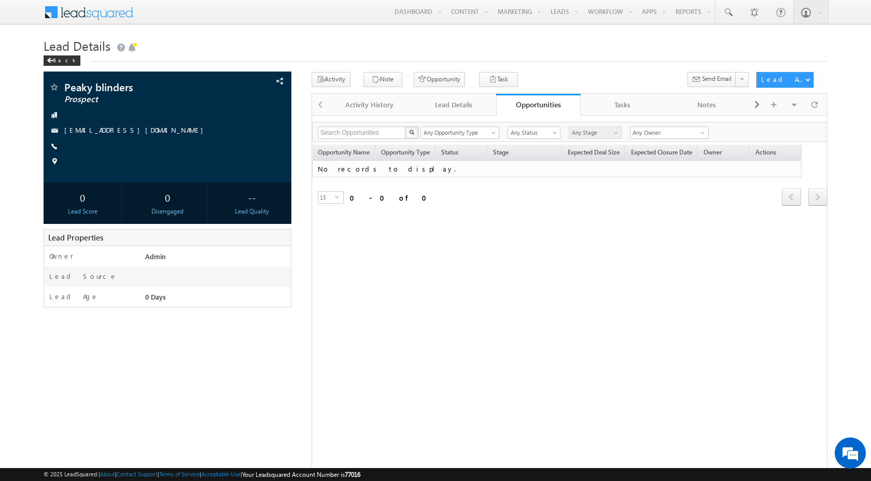
click at [318, 108] on div at bounding box center [320, 104] width 16 height 20
click at [462, 109] on div "Lead Details" at bounding box center [453, 105] width 67 height 12
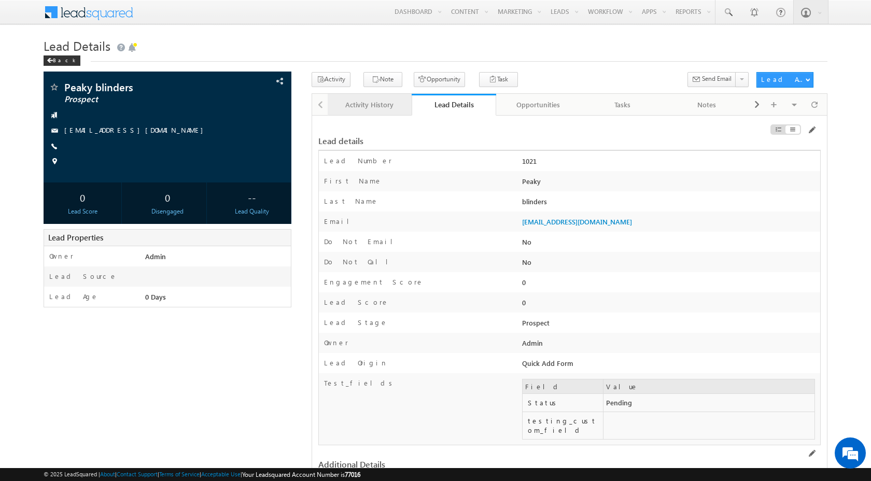
click at [347, 102] on div "Activity History" at bounding box center [369, 105] width 67 height 12
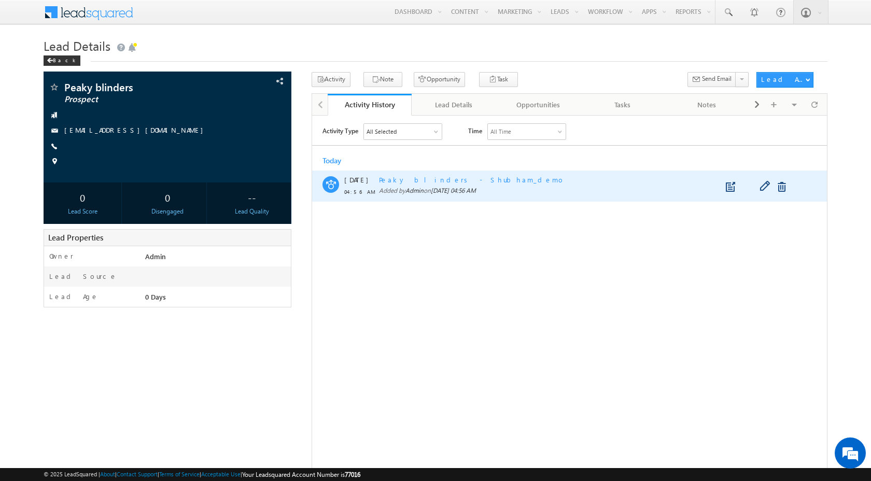
click at [393, 179] on span "Peaky blinders - Shubham_demo" at bounding box center [471, 179] width 186 height 9
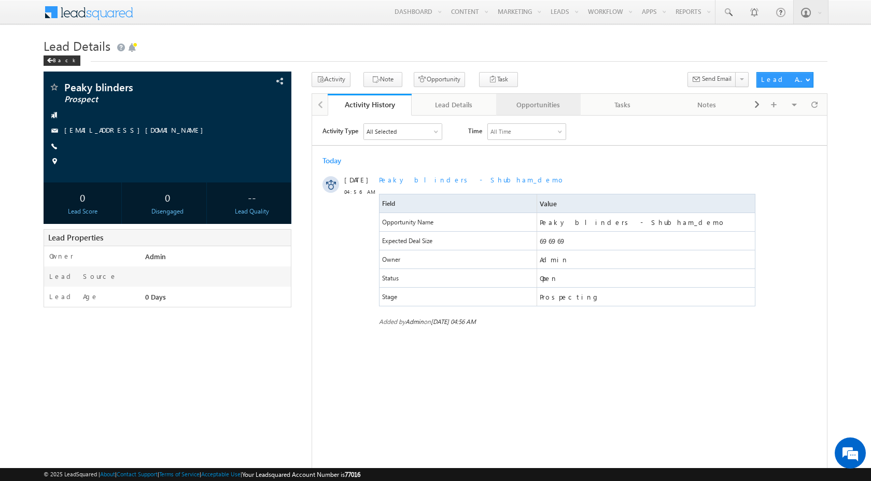
click at [537, 102] on div "Opportunities" at bounding box center [537, 105] width 67 height 12
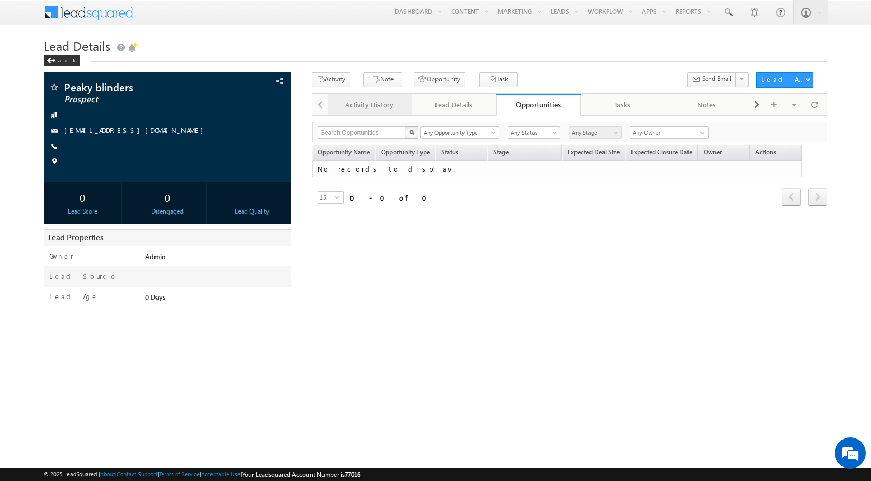
click at [375, 103] on div "Activity History" at bounding box center [369, 105] width 67 height 12
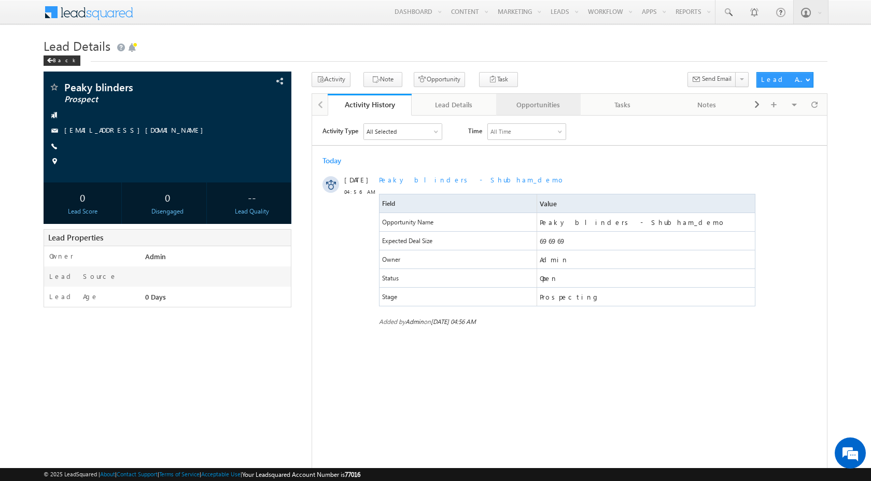
click at [515, 108] on div "Opportunities" at bounding box center [537, 105] width 67 height 12
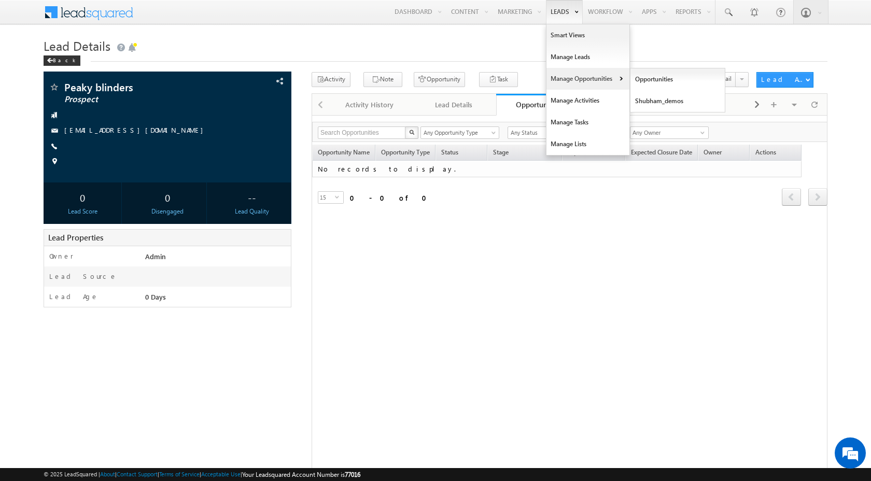
click at [561, 74] on link "Manage Opportunities" at bounding box center [587, 79] width 83 height 22
click at [573, 77] on link "Manage Opportunities" at bounding box center [587, 79] width 83 height 22
click at [642, 79] on link "Opportunities" at bounding box center [677, 79] width 95 height 22
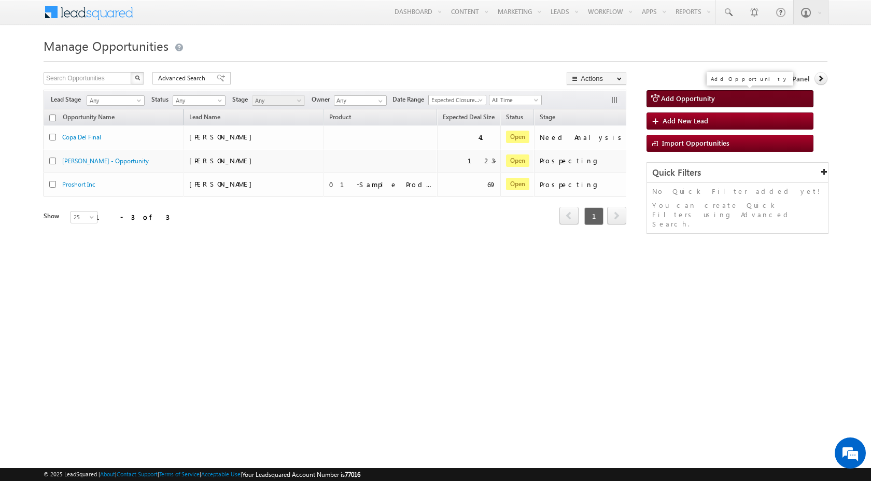
click at [669, 97] on span "Add Opportunity" at bounding box center [688, 98] width 54 height 9
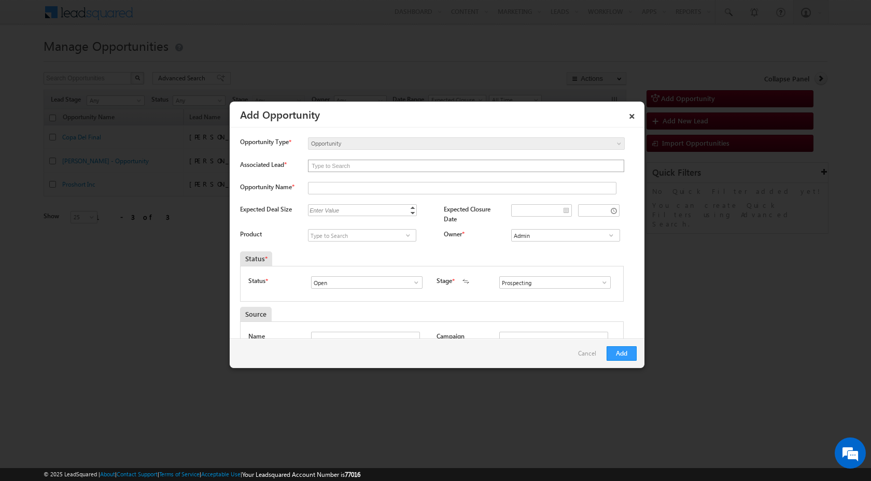
click at [514, 169] on input "text" at bounding box center [465, 165] width 315 height 11
type input "M"
type input "p"
click at [635, 113] on link "×" at bounding box center [632, 114] width 18 height 18
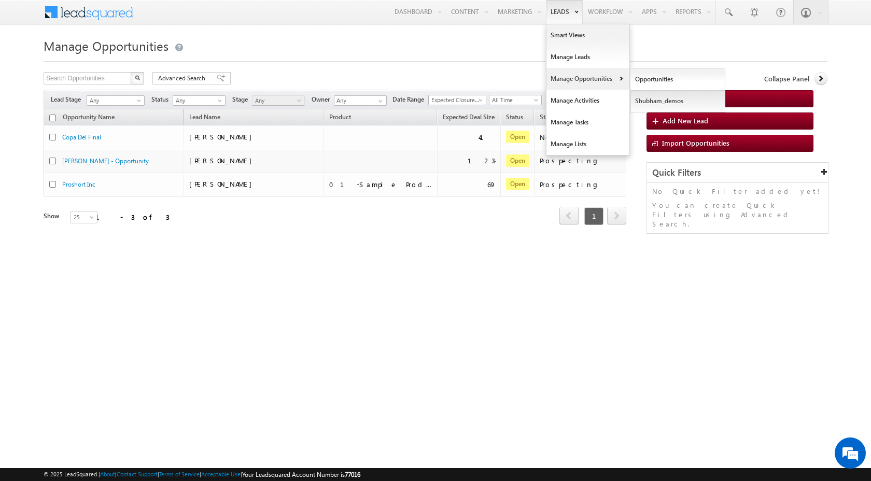
click at [651, 105] on link "Shubham_demos" at bounding box center [677, 101] width 95 height 22
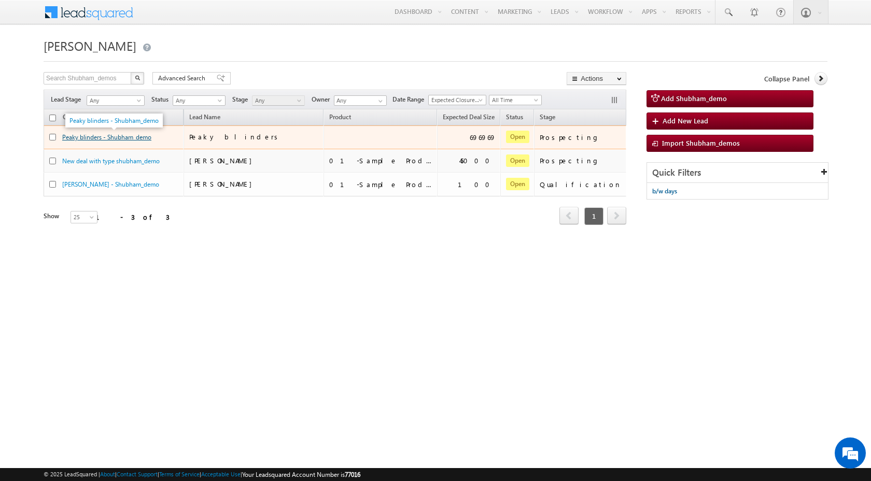
click at [129, 137] on link "Peaky blinders - Shubham_demo" at bounding box center [106, 137] width 89 height 8
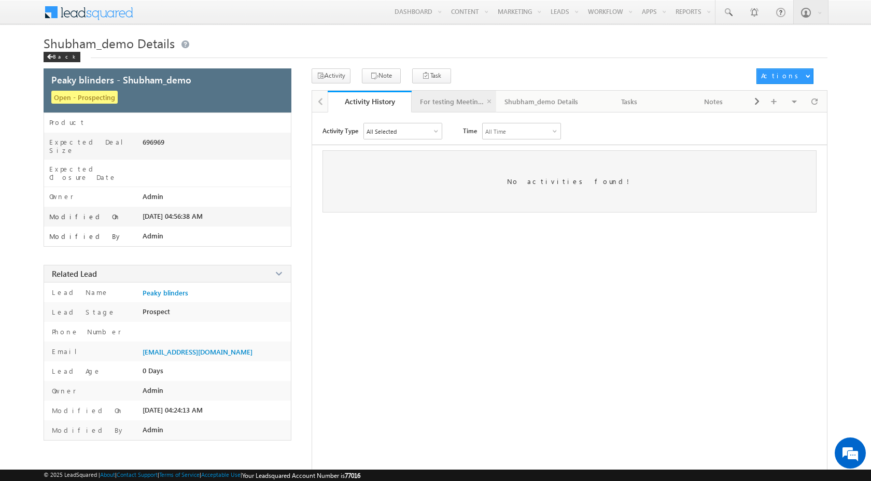
click at [460, 104] on div "For testing Meeting Notes" at bounding box center [453, 101] width 67 height 12
click at [355, 102] on div "Activity History" at bounding box center [369, 101] width 67 height 12
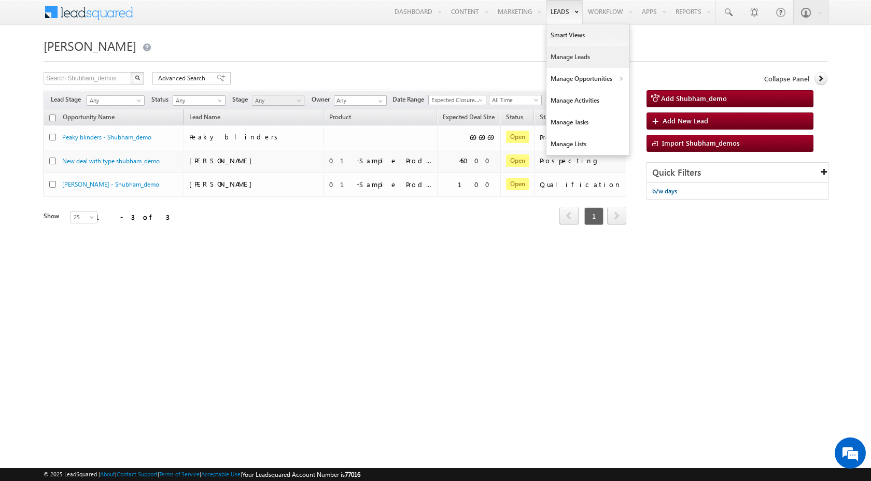
click at [567, 58] on link "Manage Leads" at bounding box center [587, 57] width 83 height 22
